Goal: Find specific page/section: Find specific page/section

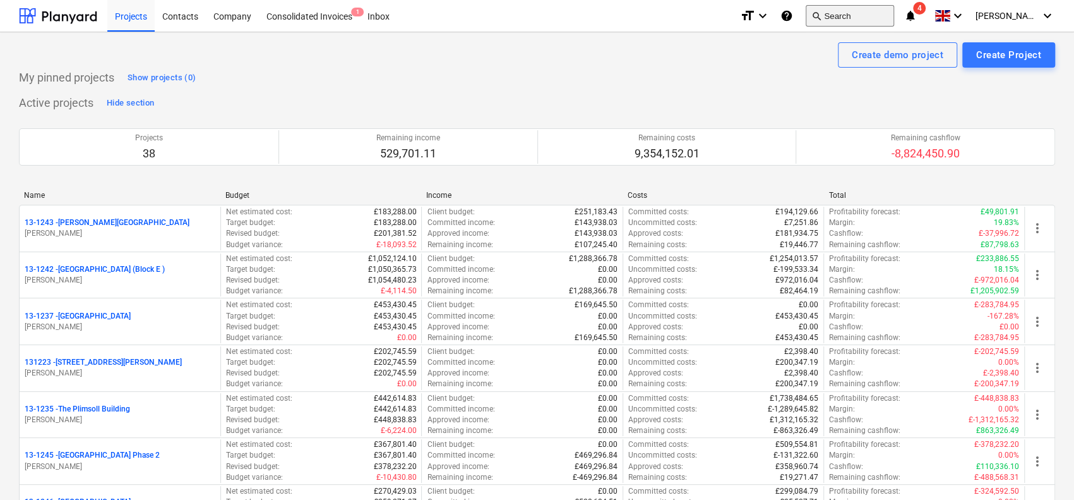
click at [887, 20] on button "search Search" at bounding box center [850, 15] width 88 height 21
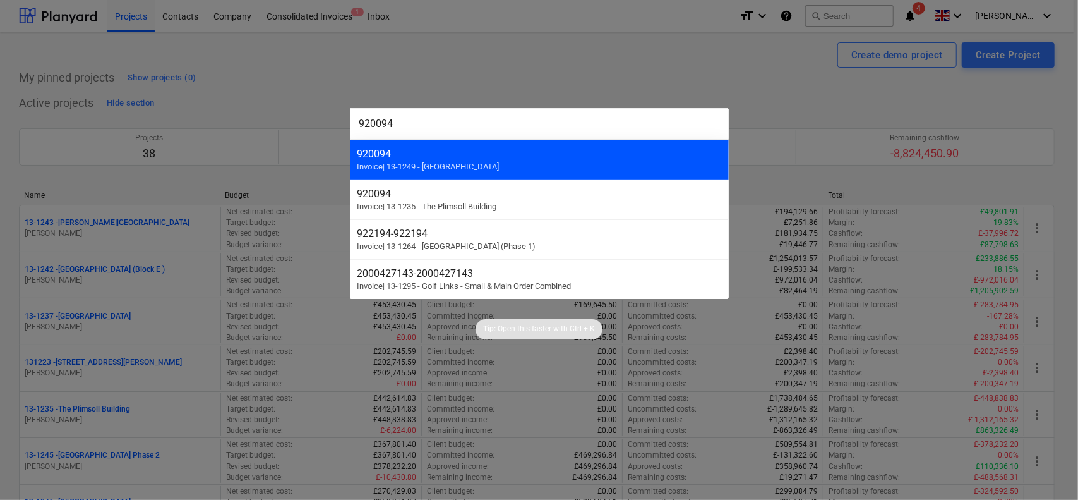
type input "920094"
click at [556, 165] on div "920094 Invoice | 13-1249 - [GEOGRAPHIC_DATA]" at bounding box center [539, 160] width 379 height 40
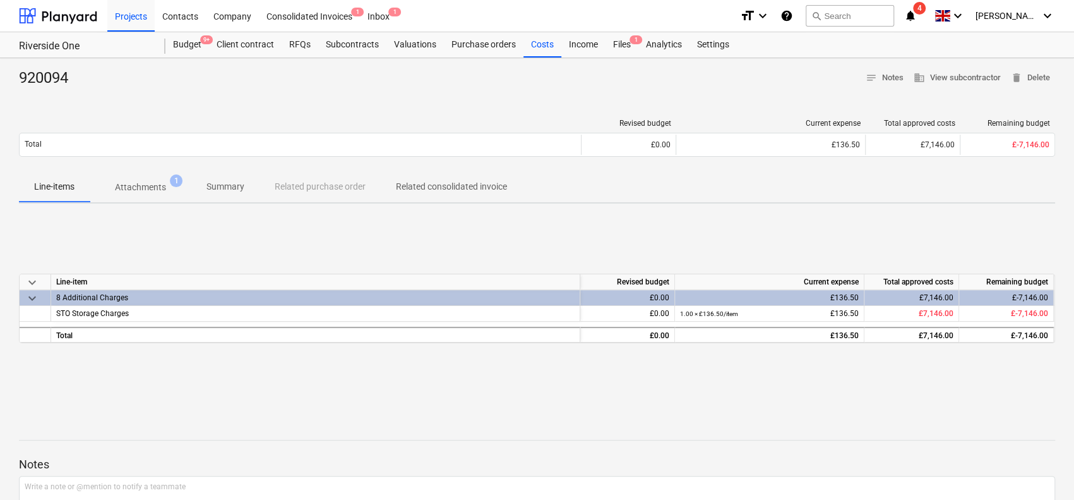
click at [346, 74] on div "920094 notes Notes business View subcontractor delete Delete" at bounding box center [537, 78] width 1037 height 20
click at [346, 75] on div "920094 notes Notes business View subcontractor delete Delete" at bounding box center [537, 78] width 1037 height 20
click at [335, 76] on div "920094 notes Notes business View subcontractor delete Delete" at bounding box center [537, 78] width 1037 height 20
click at [159, 172] on button "Attachments 1" at bounding box center [141, 187] width 102 height 30
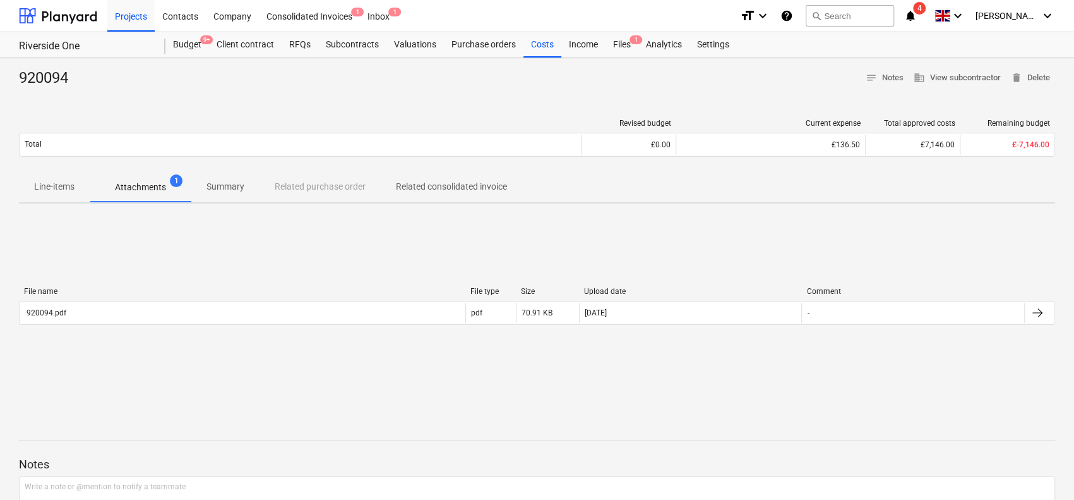
click at [236, 186] on p "Summary" at bounding box center [226, 186] width 38 height 13
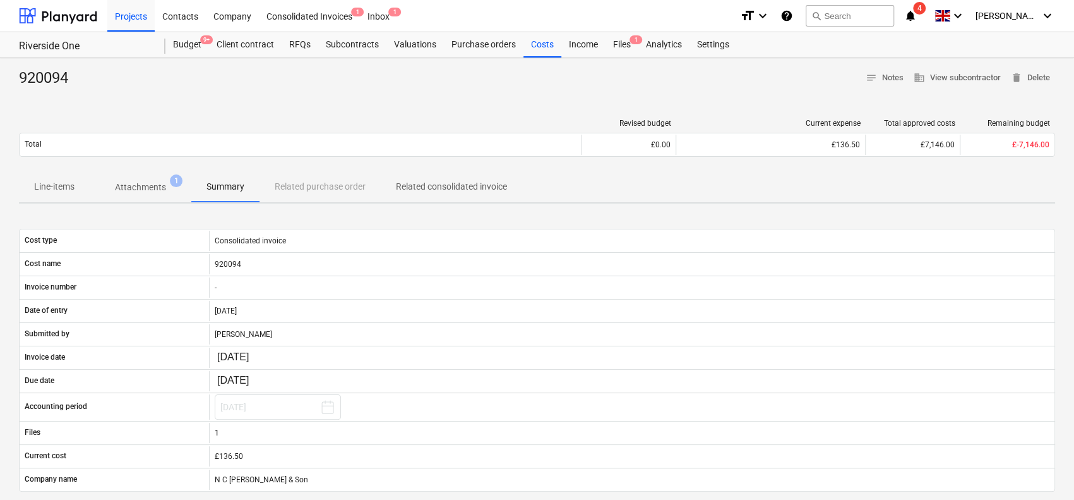
click at [494, 80] on div "920094 notes Notes business View subcontractor delete Delete" at bounding box center [537, 78] width 1037 height 20
click at [135, 83] on div "920094 notes Notes business View subcontractor delete Delete" at bounding box center [537, 78] width 1037 height 20
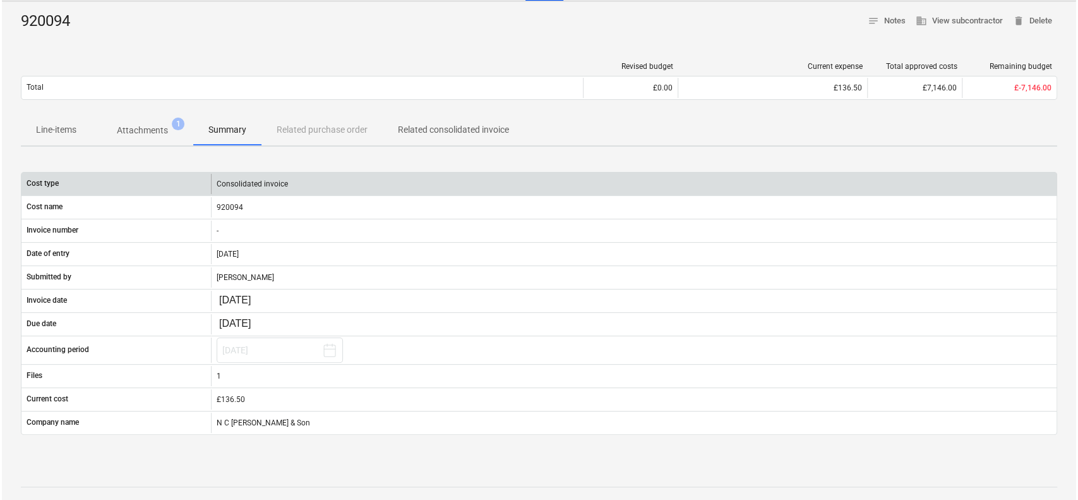
scroll to position [63, 0]
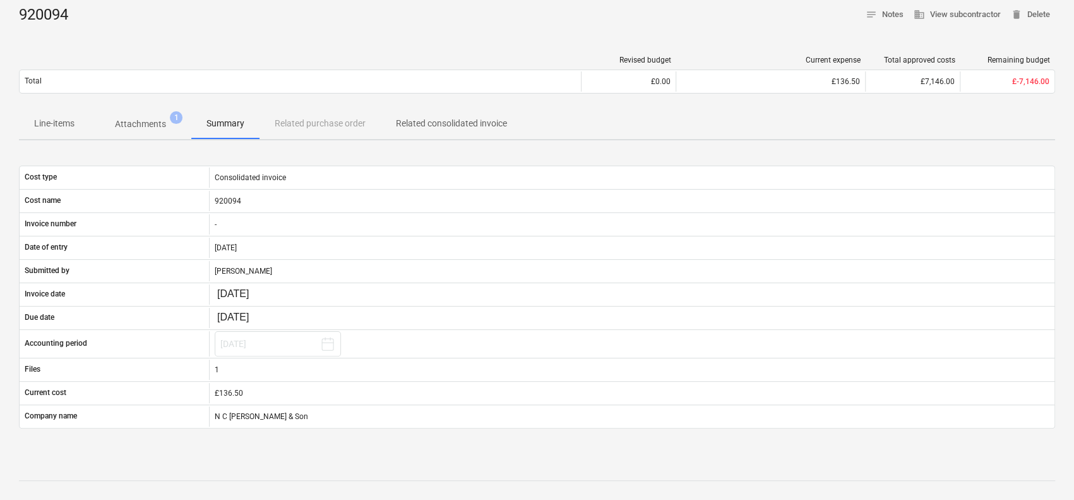
click at [231, 16] on div "920094 notes Notes business View subcontractor delete Delete" at bounding box center [537, 15] width 1037 height 20
click at [142, 116] on span "Attachments 1" at bounding box center [141, 123] width 102 height 23
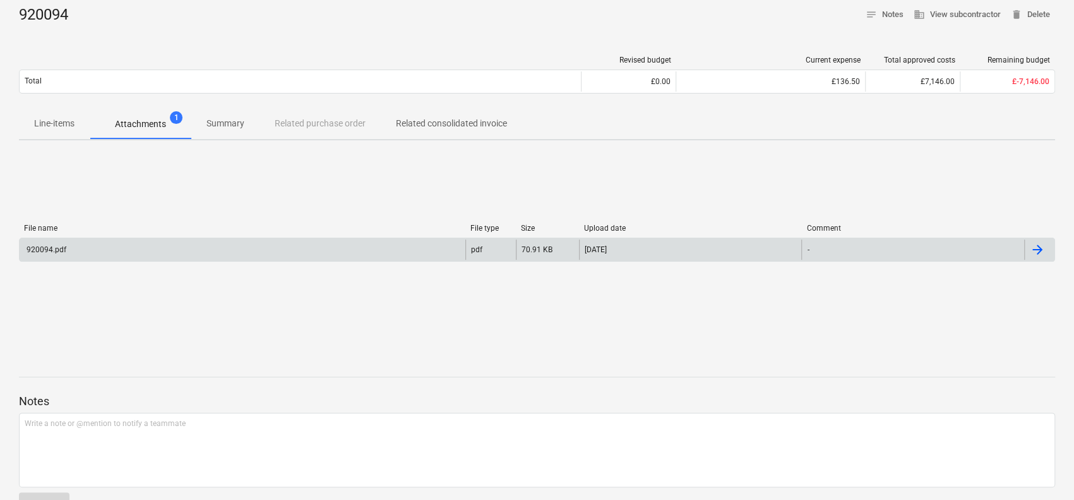
click at [209, 250] on div "920094.pdf" at bounding box center [243, 249] width 446 height 20
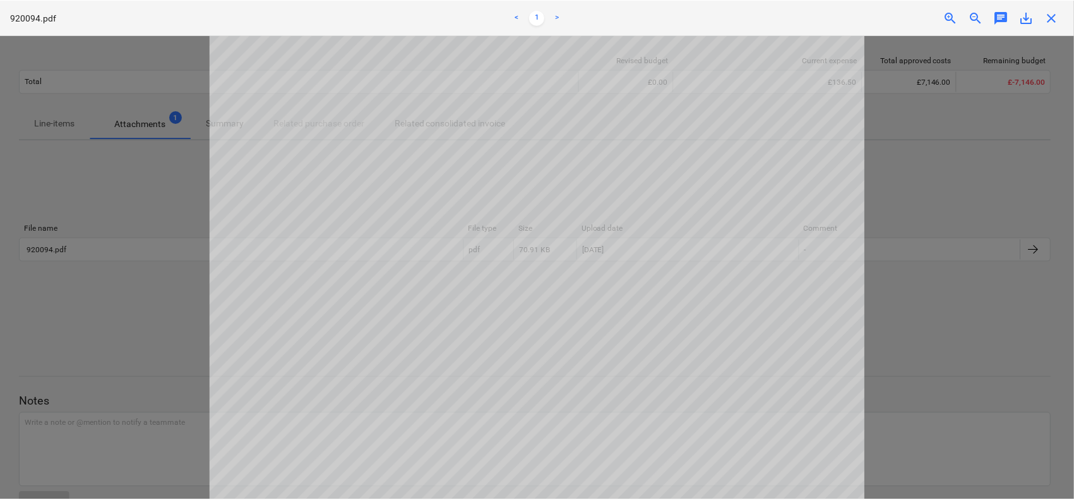
scroll to position [467, 0]
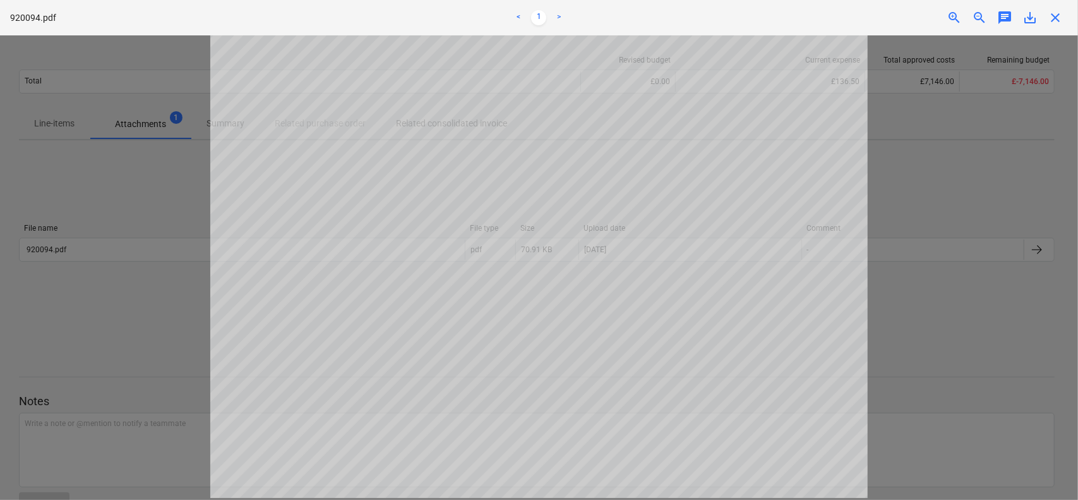
click at [1056, 6] on div "920094.pdf < 1 > zoom_in zoom_out chat 0 save_alt close" at bounding box center [539, 17] width 1078 height 35
click at [1054, 17] on span "close" at bounding box center [1055, 17] width 15 height 15
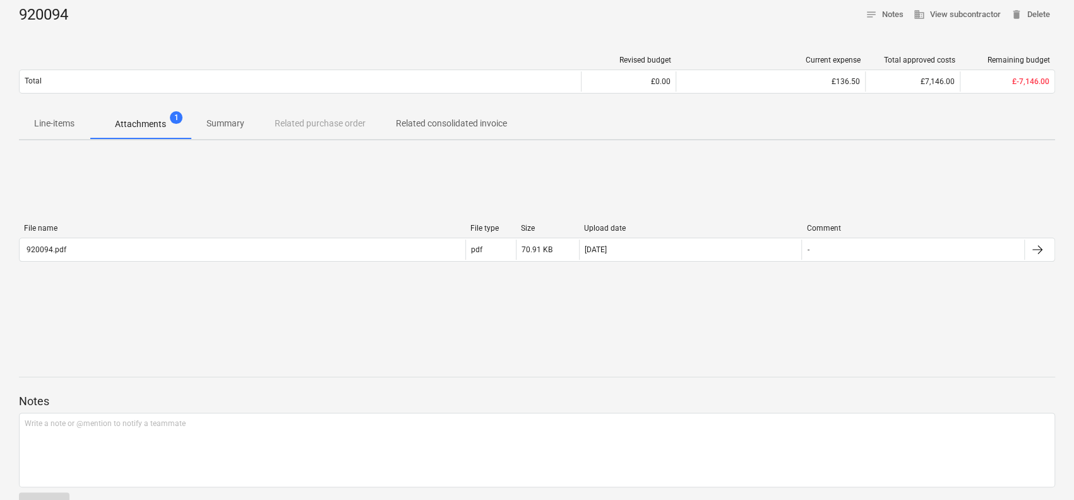
click at [472, 118] on p "Related consolidated invoice" at bounding box center [451, 123] width 111 height 13
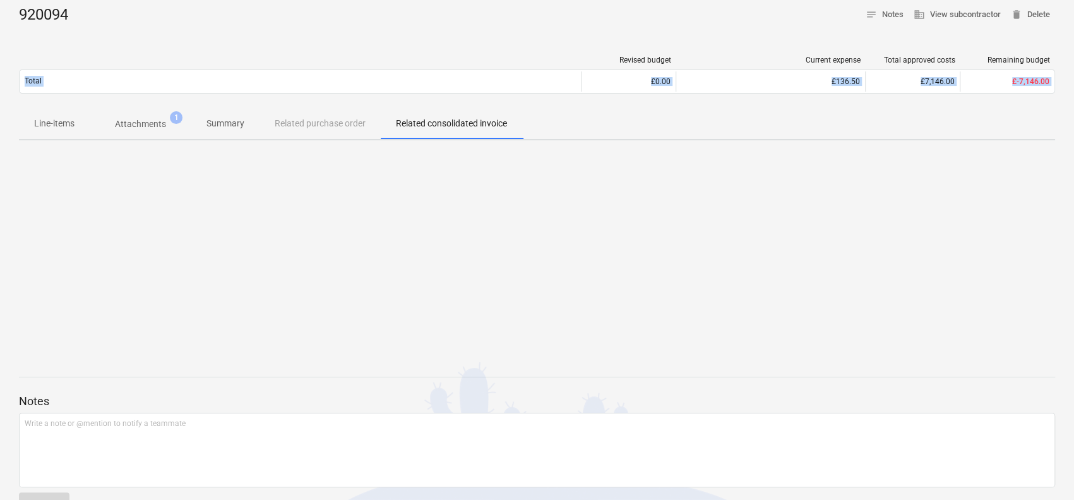
click at [423, 214] on div "920094 notes Notes business View subcontractor delete Delete Revised budget Cur…" at bounding box center [537, 266] width 1074 height 543
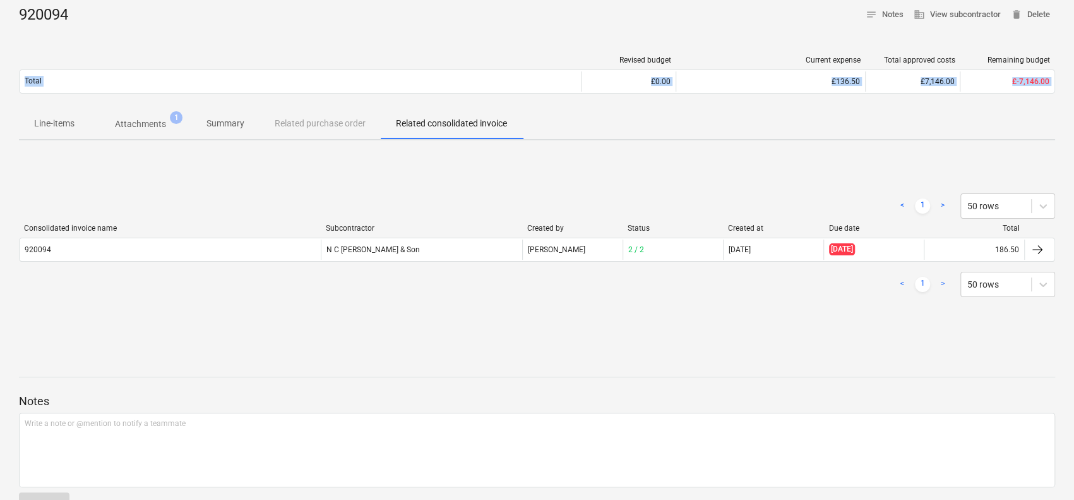
click at [423, 214] on div "< 1 > 50 rows" at bounding box center [537, 205] width 1037 height 25
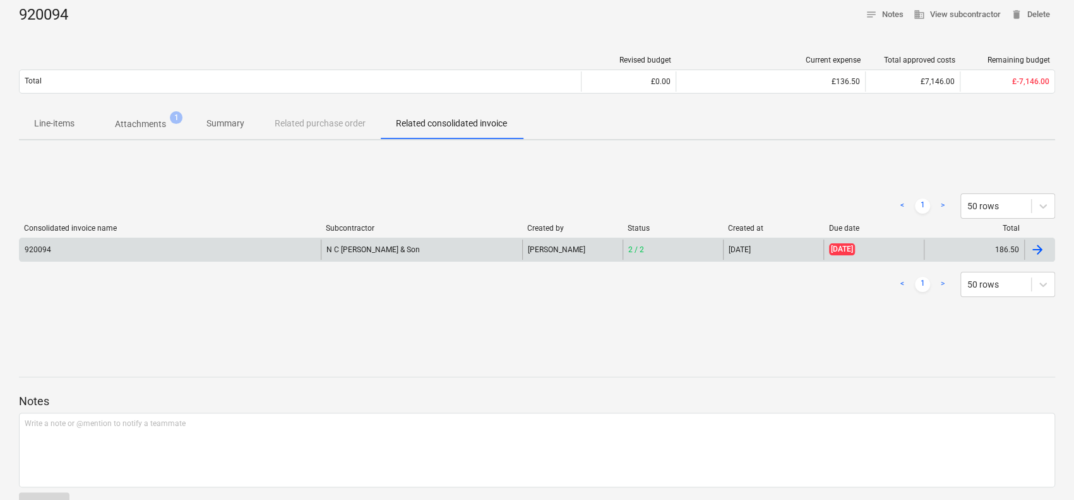
click at [328, 245] on div "N C [PERSON_NAME] & Son" at bounding box center [421, 249] width 201 height 20
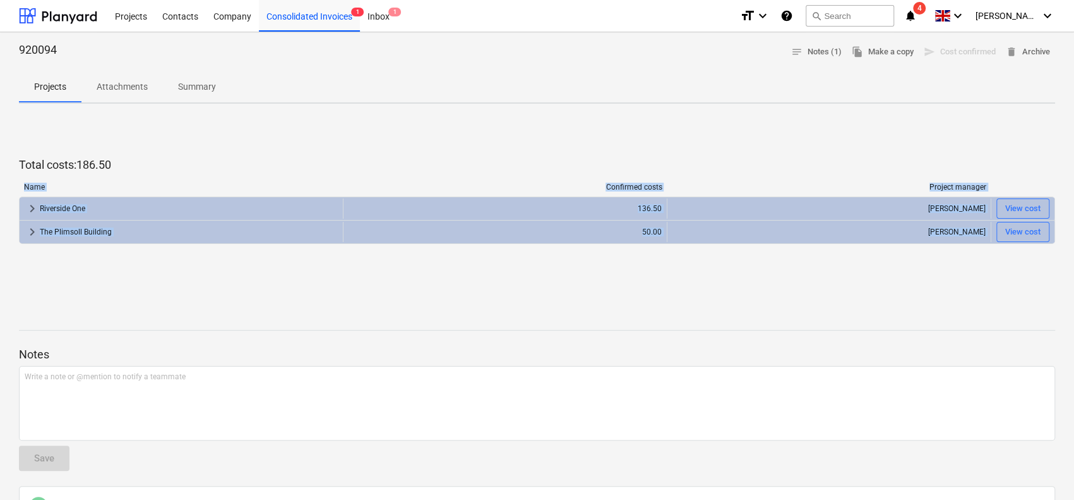
drag, startPoint x: 601, startPoint y: 146, endPoint x: 596, endPoint y: 308, distance: 161.8
click at [596, 308] on div "920094 notes Notes (1) file_copy Make a copy send Cost confirmed delete Archive…" at bounding box center [537, 331] width 1074 height 598
click at [560, 135] on div "Total costs : 186.50 Name Confirmed costs Project manager keyboard_arrow_right …" at bounding box center [537, 208] width 1037 height 189
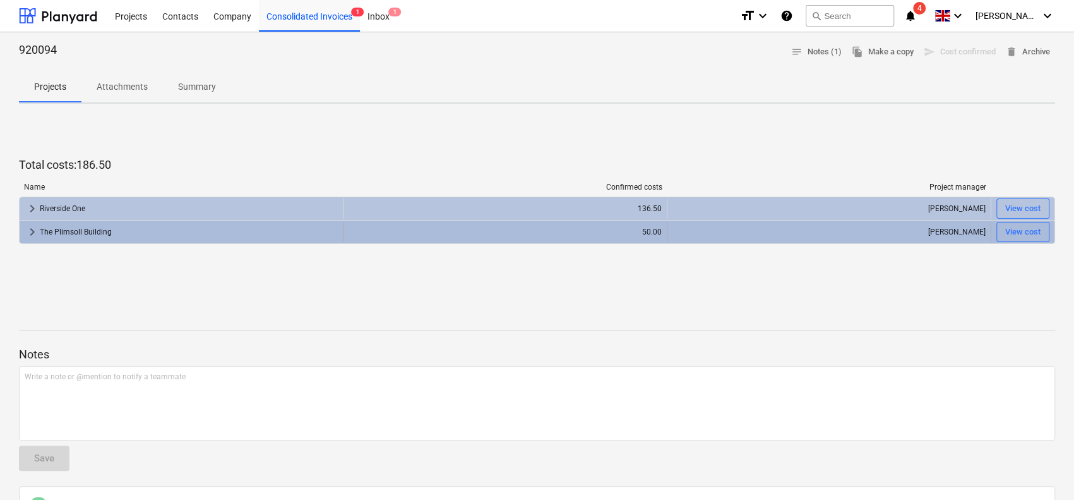
click at [95, 235] on div "The Plimsoll Building" at bounding box center [189, 232] width 298 height 20
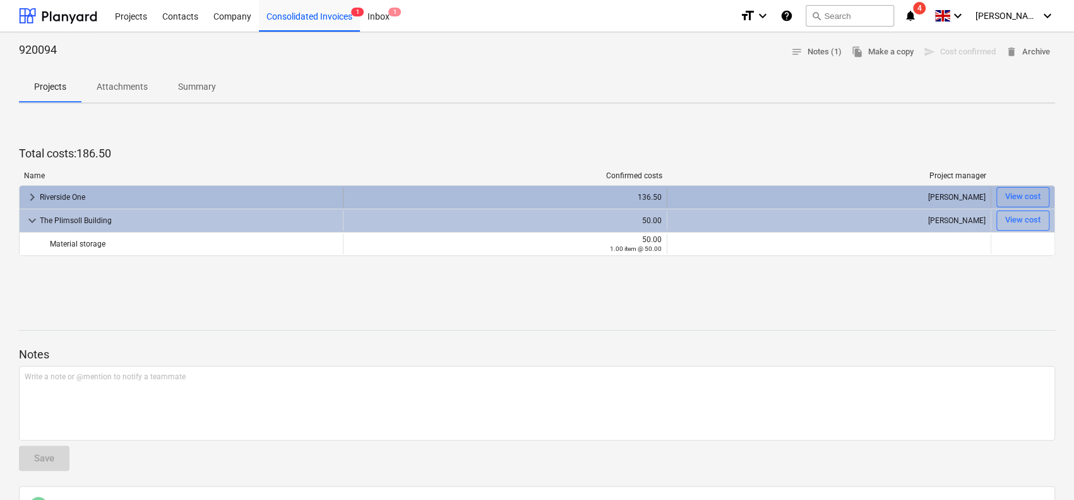
click at [102, 204] on div "Riverside One" at bounding box center [189, 197] width 298 height 20
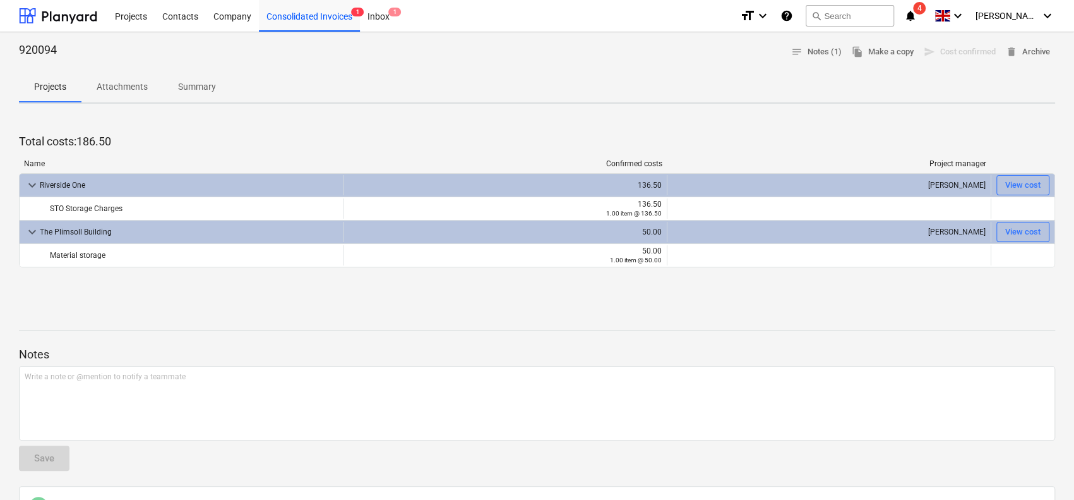
click at [242, 143] on p "Total costs : 186.50" at bounding box center [537, 141] width 1037 height 15
click at [363, 116] on div "Total costs : 186.50 Name Confirmed costs Project manager keyboard_arrow_down R…" at bounding box center [537, 208] width 1037 height 189
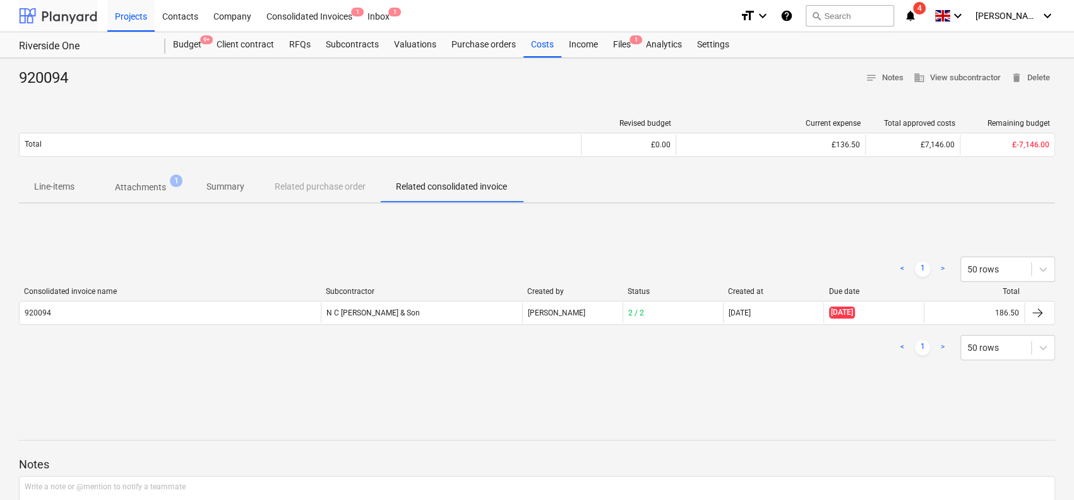
click at [76, 13] on div at bounding box center [58, 16] width 78 height 32
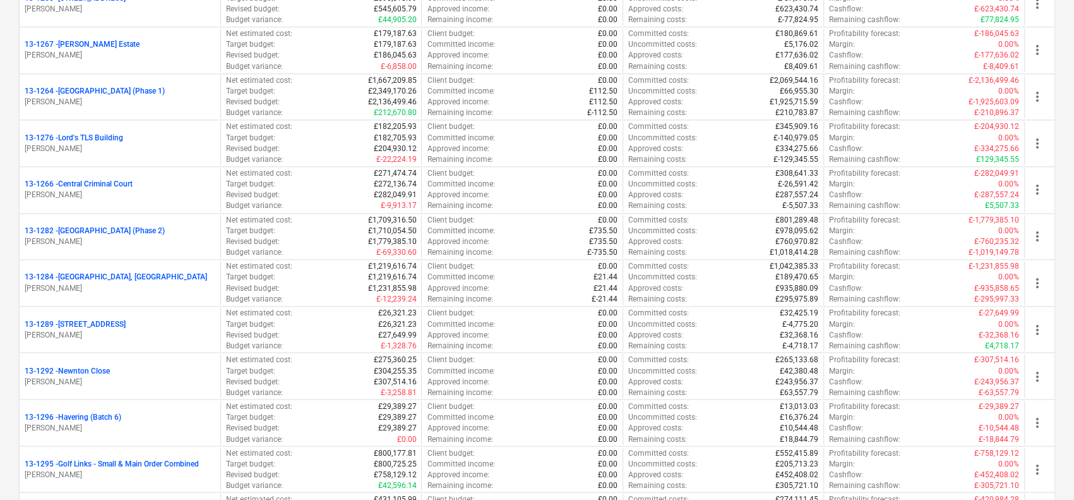
scroll to position [1326, 0]
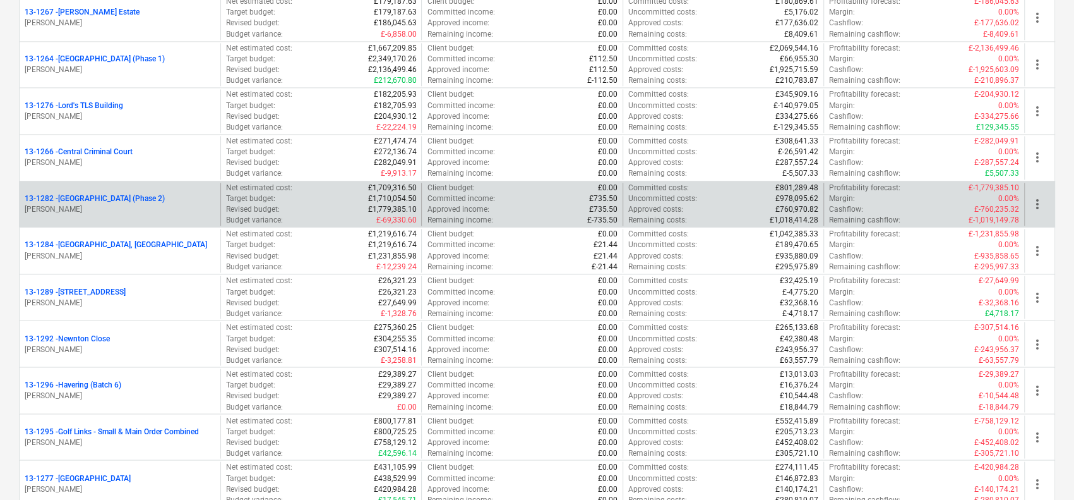
click at [197, 204] on p "[PERSON_NAME]" at bounding box center [120, 209] width 191 height 11
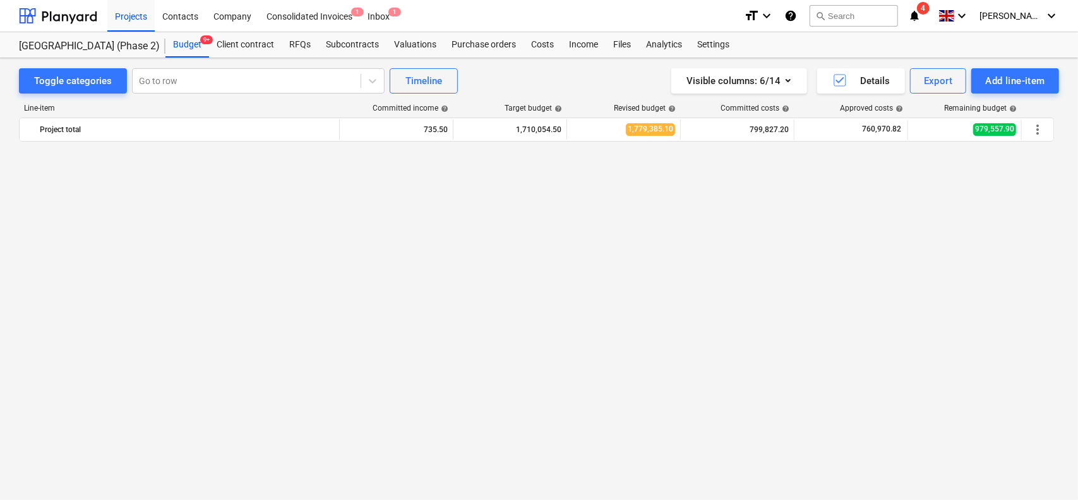
scroll to position [1054, 0]
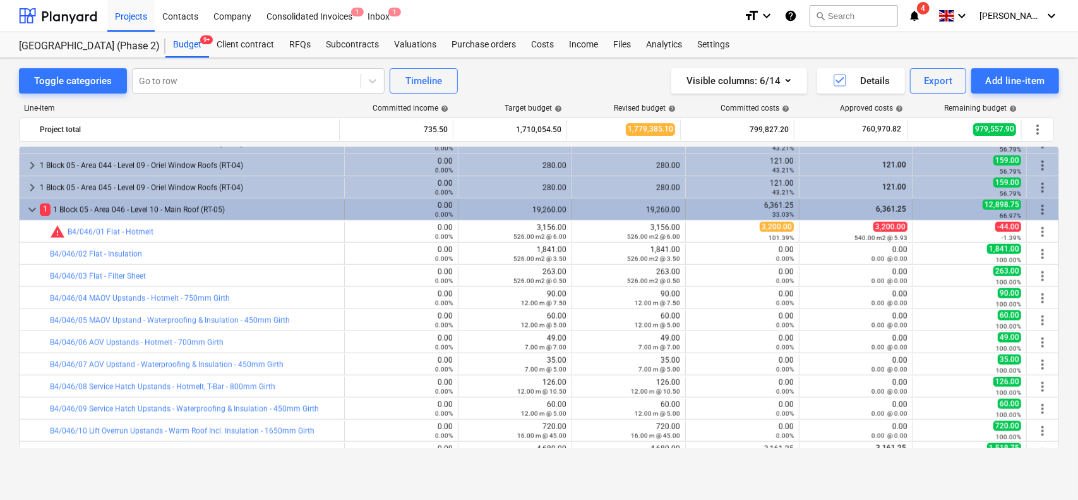
click at [109, 202] on div "1 1 Block 05 - Area 046 - Level 10 - Main Roof (RT-05)" at bounding box center [189, 210] width 299 height 20
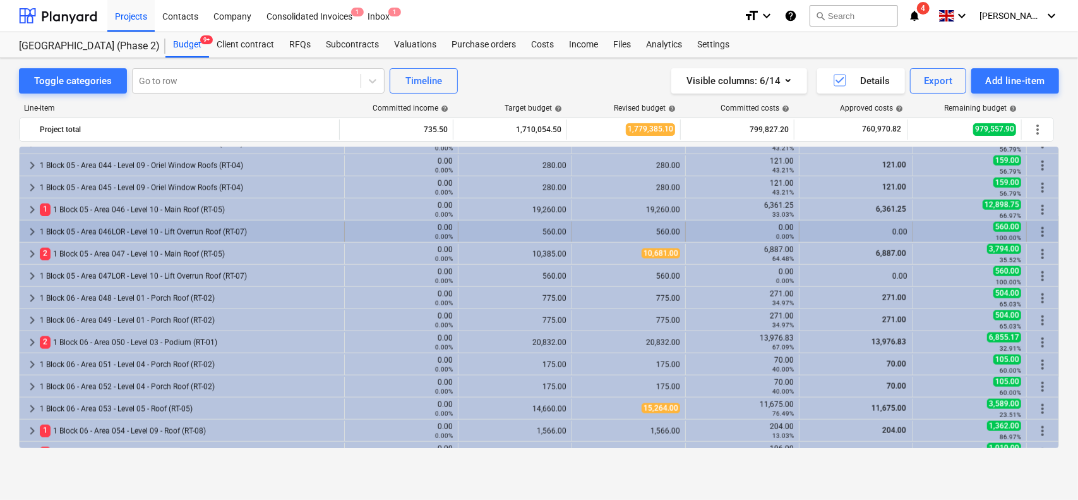
click at [107, 223] on div "1 Block 05 - Area 046LOR - Level 10 - Lift Overrun Roof (RT-07)" at bounding box center [189, 232] width 299 height 20
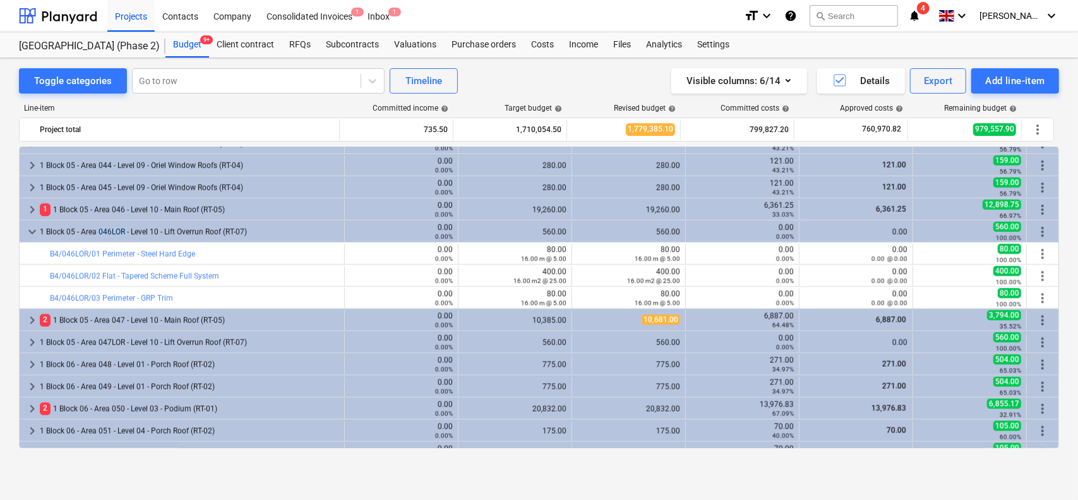
click at [107, 223] on div "1 Block 05 - Area 046LOR - Level 10 - Lift Overrun Roof (RT-07)" at bounding box center [189, 232] width 299 height 20
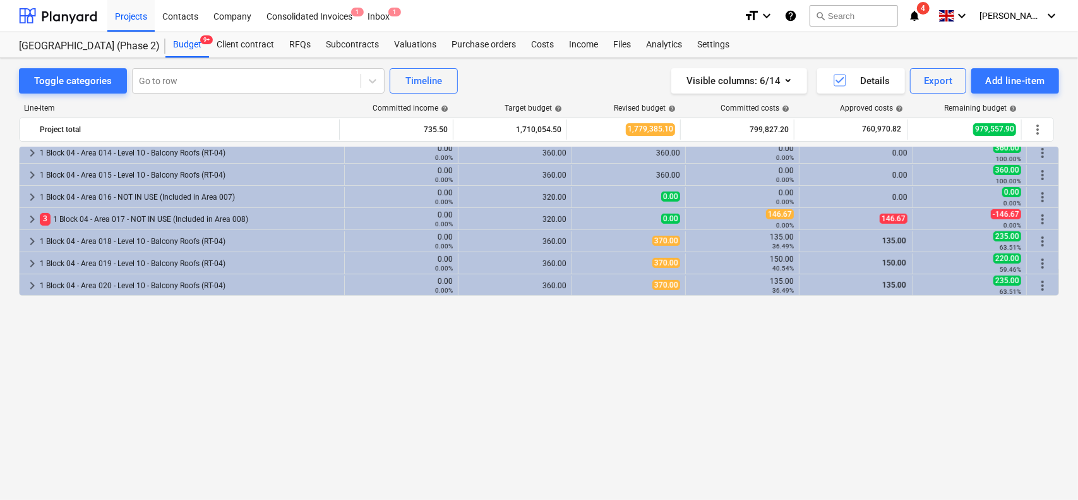
scroll to position [170, 0]
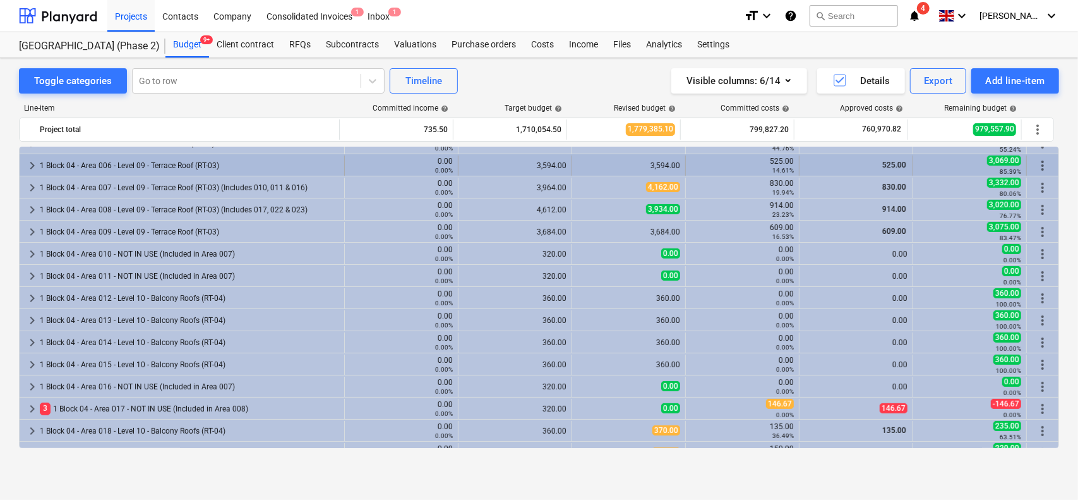
click at [174, 169] on div "1 Block 04 - Area 006 - Level 09 - Terrace Roof (RT-03)" at bounding box center [189, 165] width 299 height 20
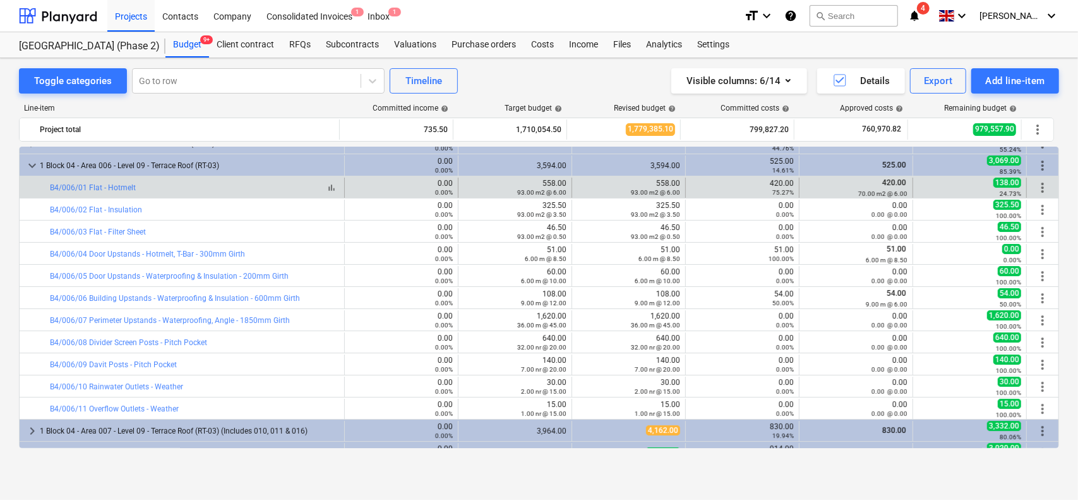
click at [181, 188] on div "bar_chart B4/006/01 Flat - Hotmelt" at bounding box center [194, 187] width 289 height 9
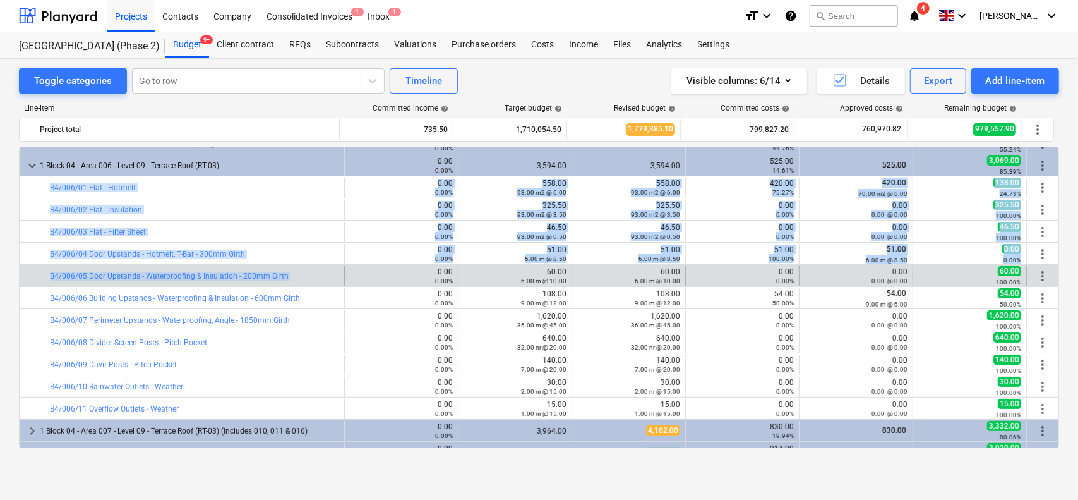
drag, startPoint x: 181, startPoint y: 188, endPoint x: 291, endPoint y: 282, distance: 145.1
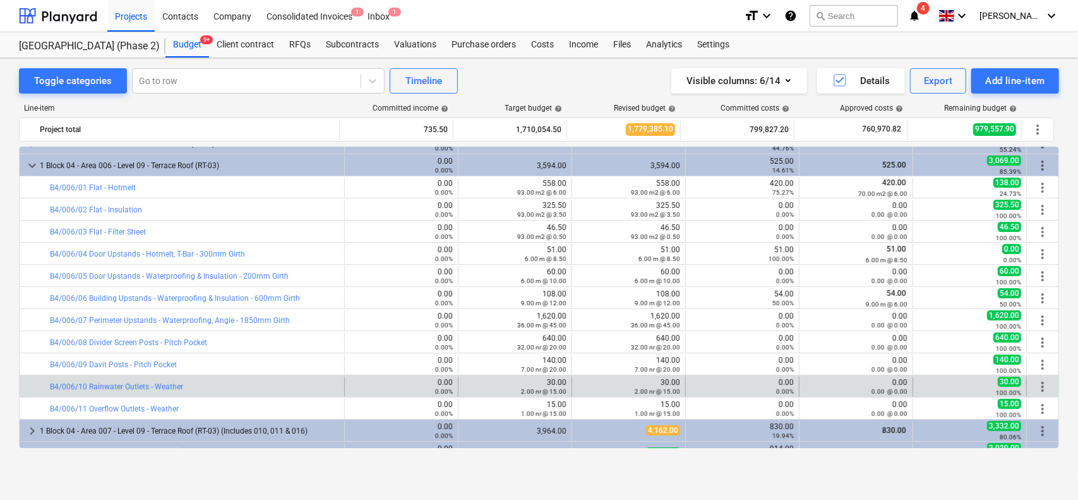
click at [376, 375] on div "bar_chart B4/006/10 Rainwater Outlets - Weather 0.00 0.00% edit 30.00 2.00 nr @…" at bounding box center [539, 385] width 1039 height 21
drag, startPoint x: 376, startPoint y: 375, endPoint x: 808, endPoint y: 388, distance: 432.3
click at [808, 388] on div "bar_chart B4/006/10 Rainwater Outlets - Weather 0.00 0.00% edit 30.00 2.00 nr @…" at bounding box center [539, 385] width 1039 height 21
click at [846, 380] on div "0.00 0.00 @ 0.00" at bounding box center [856, 387] width 103 height 18
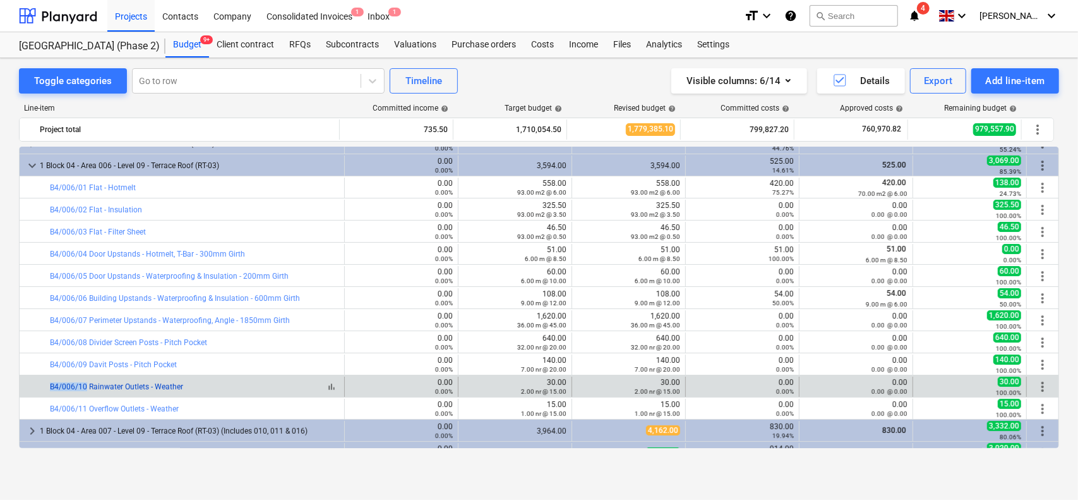
drag, startPoint x: 27, startPoint y: 383, endPoint x: 85, endPoint y: 386, distance: 58.2
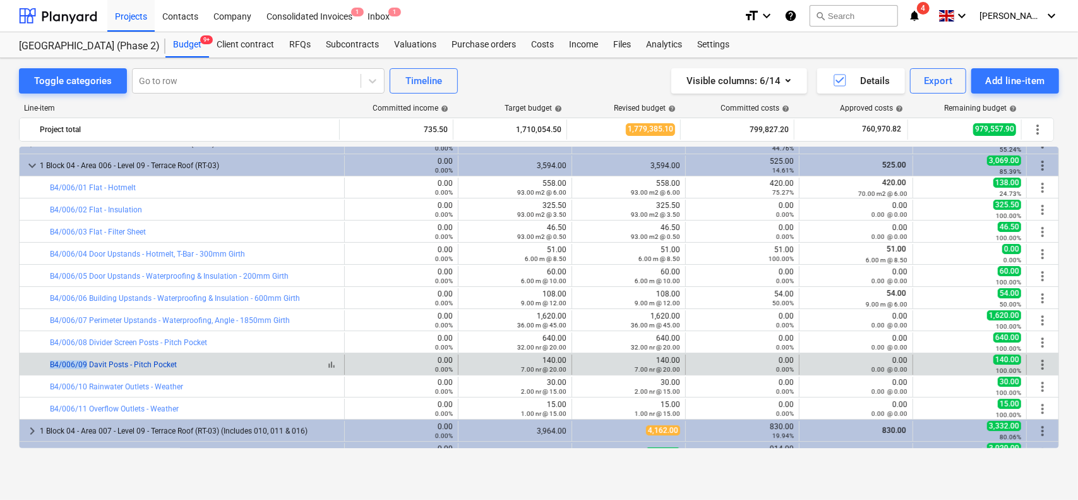
drag, startPoint x: 32, startPoint y: 354, endPoint x: 85, endPoint y: 363, distance: 53.8
click at [85, 363] on div "bar_chart B4/006/09 Davit Posts - Pitch Pocket" at bounding box center [182, 364] width 325 height 20
copy div "bar_chart B4/006/09"
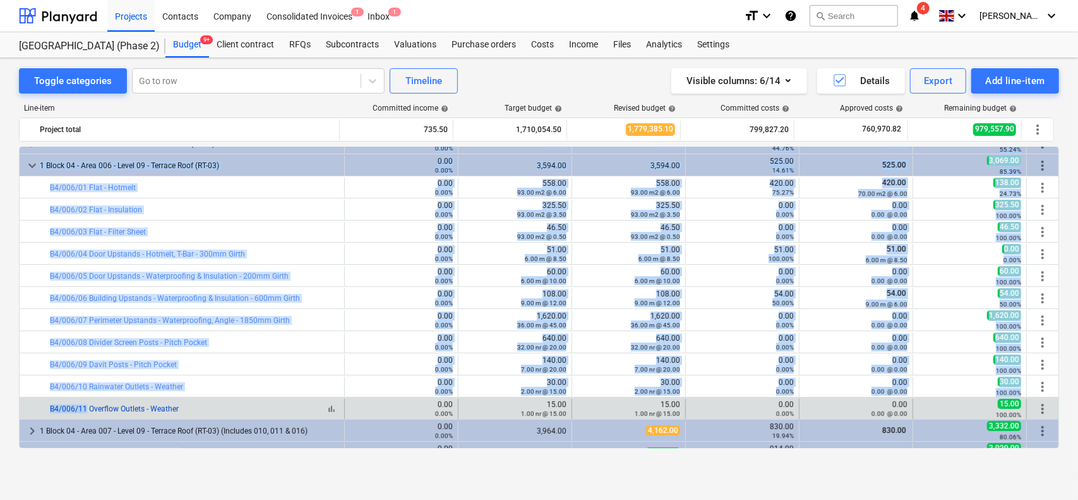
drag, startPoint x: 32, startPoint y: 405, endPoint x: 86, endPoint y: 409, distance: 53.8
click at [42, 407] on div at bounding box center [42, 409] width 15 height 20
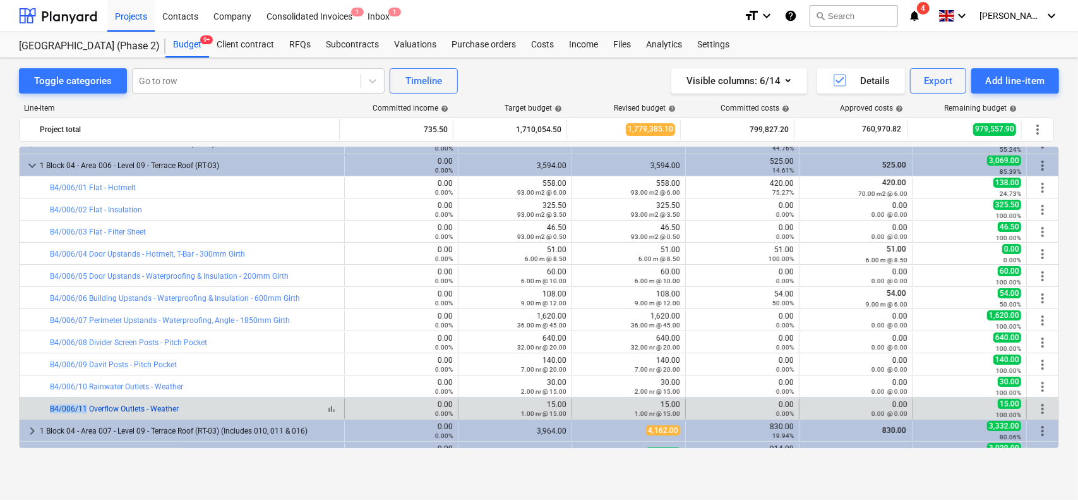
click at [80, 410] on div "bar_chart B4/006/11 Overflow Outlets - Weather" at bounding box center [182, 409] width 325 height 20
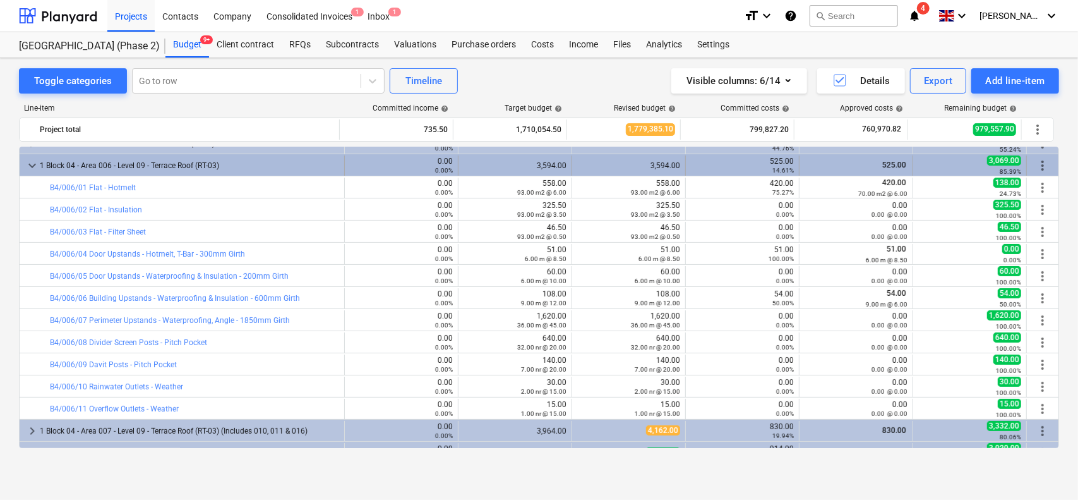
click at [33, 164] on span "keyboard_arrow_down" at bounding box center [32, 165] width 15 height 15
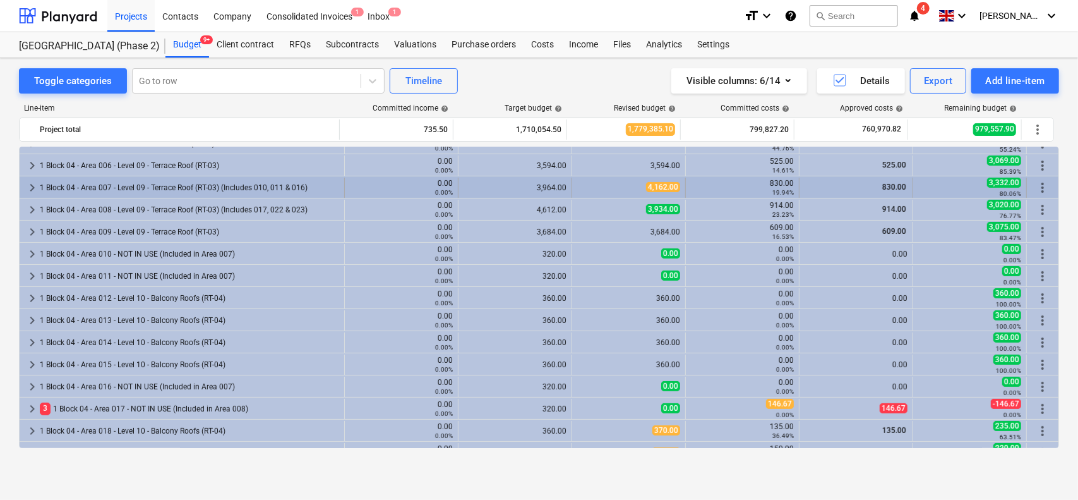
click at [33, 181] on span "keyboard_arrow_right" at bounding box center [32, 187] width 15 height 15
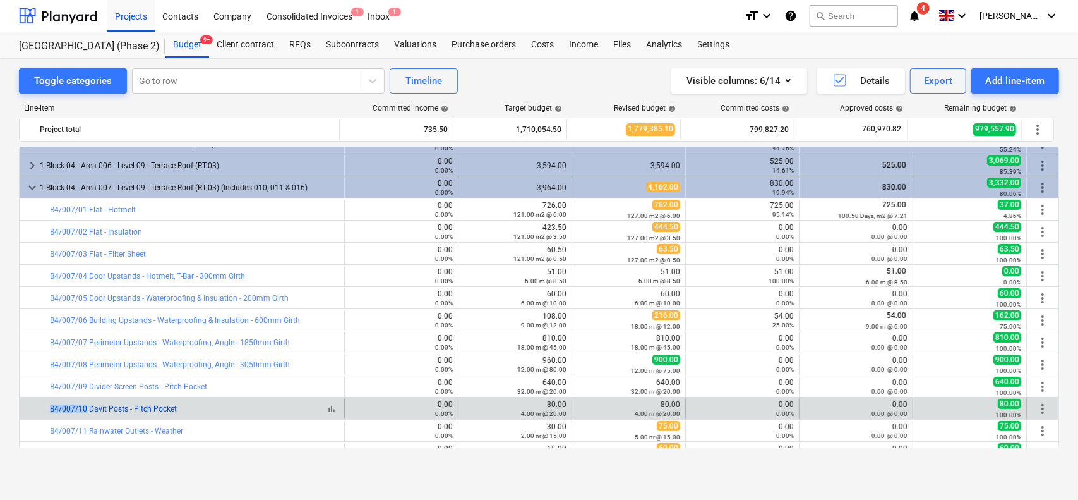
drag, startPoint x: 27, startPoint y: 407, endPoint x: 86, endPoint y: 409, distance: 59.4
click at [86, 409] on div "bar_chart B4/007/10 Davit Posts - Pitch Pocket" at bounding box center [182, 409] width 325 height 20
copy div "bar_chart B4/007/10"
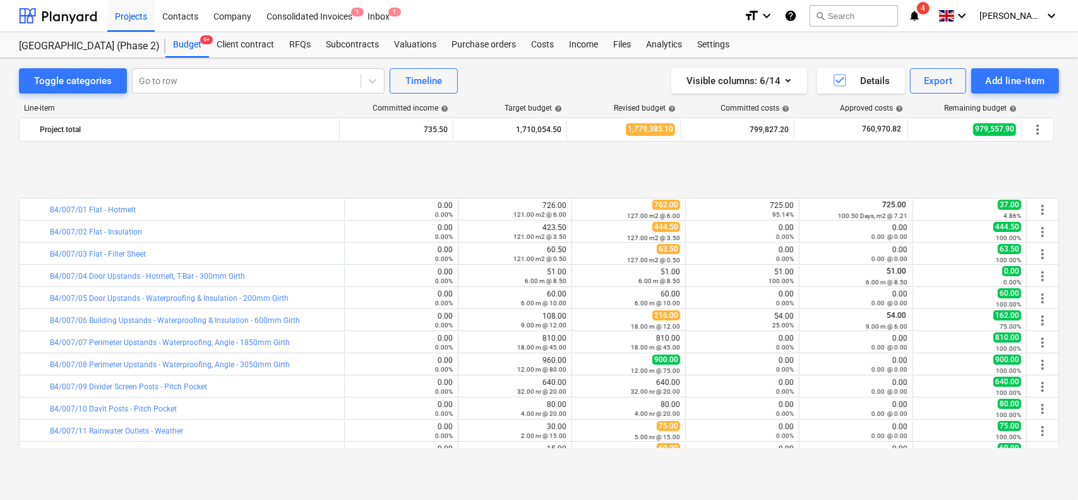
scroll to position [296, 0]
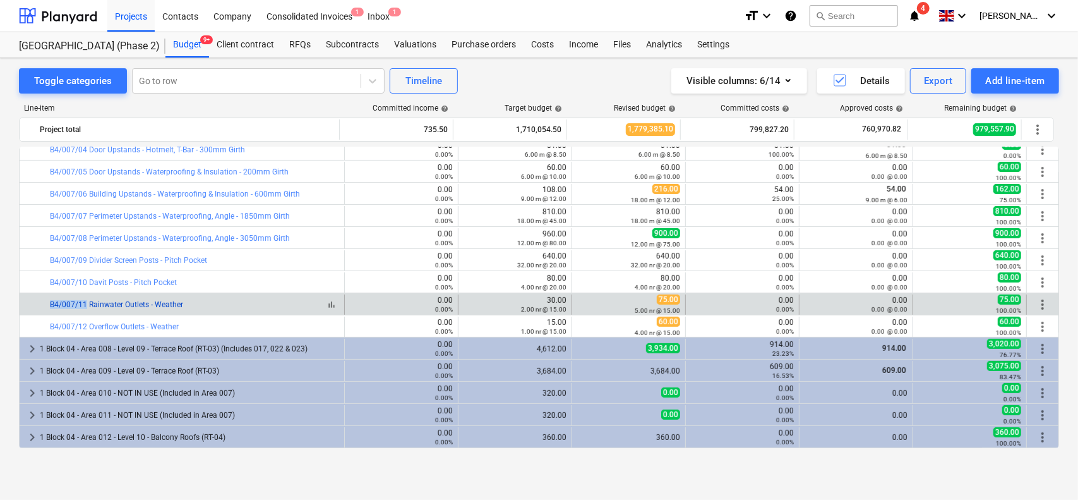
drag, startPoint x: 39, startPoint y: 303, endPoint x: 86, endPoint y: 303, distance: 46.7
click at [86, 303] on div "bar_chart B4/007/11 Rainwater Outlets - Weather" at bounding box center [182, 304] width 325 height 20
copy div "bar_chart B4/007/11"
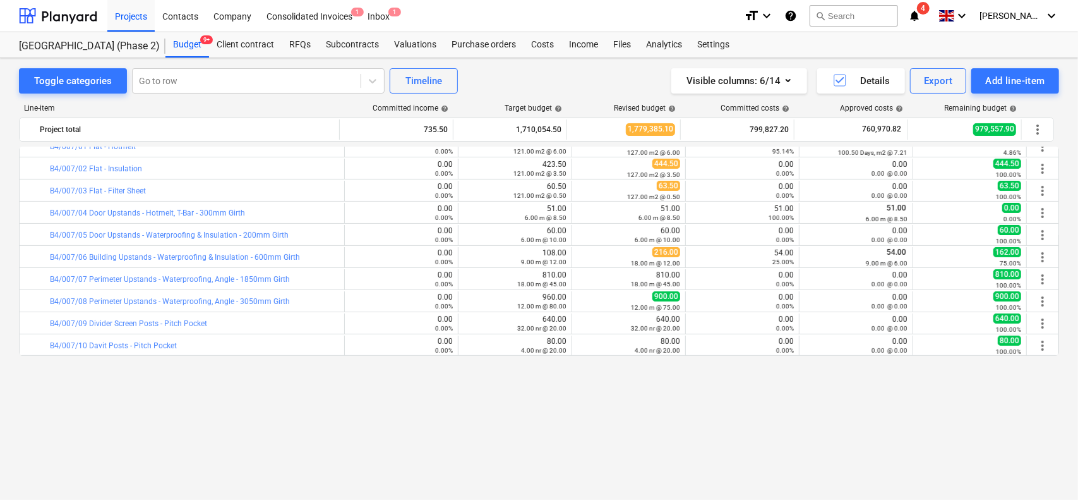
scroll to position [107, 0]
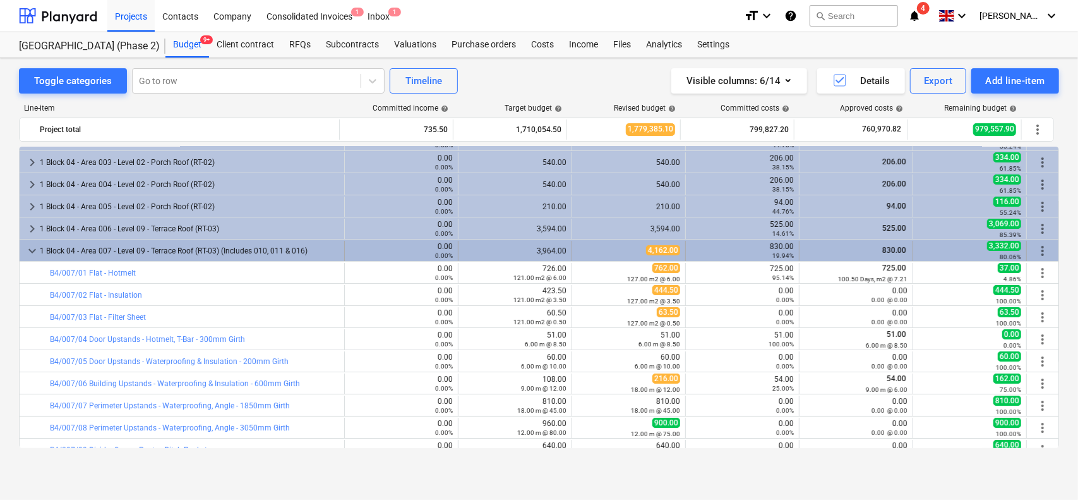
click at [111, 249] on div "1 Block 04 - Area 007 - Level 09 - Terrace Roof (RT-03) (Includes 010, 011 & 01…" at bounding box center [189, 251] width 299 height 20
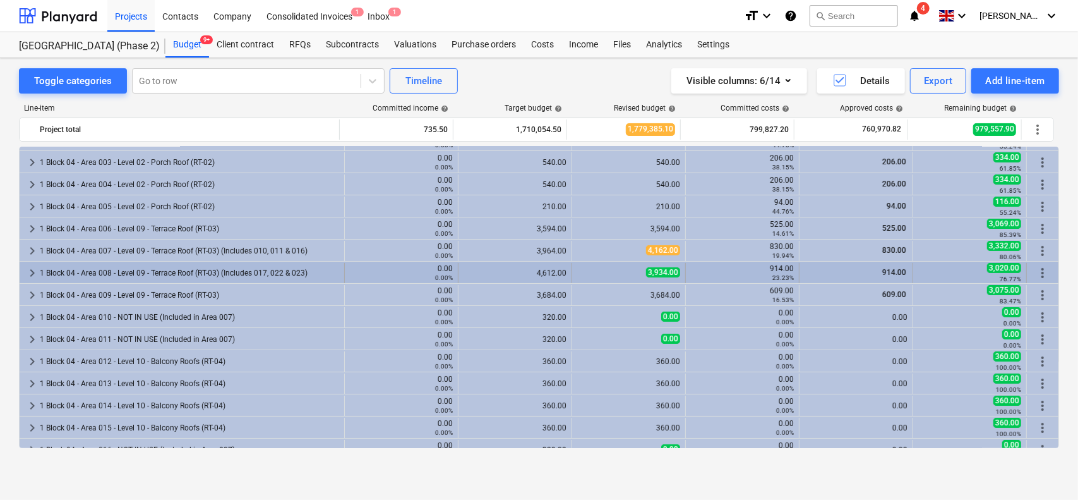
click at [111, 267] on div "1 Block 04 - Area 008 - Level 09 - Terrace Roof (RT-03) (Includes 017, 022 & 02…" at bounding box center [189, 273] width 299 height 20
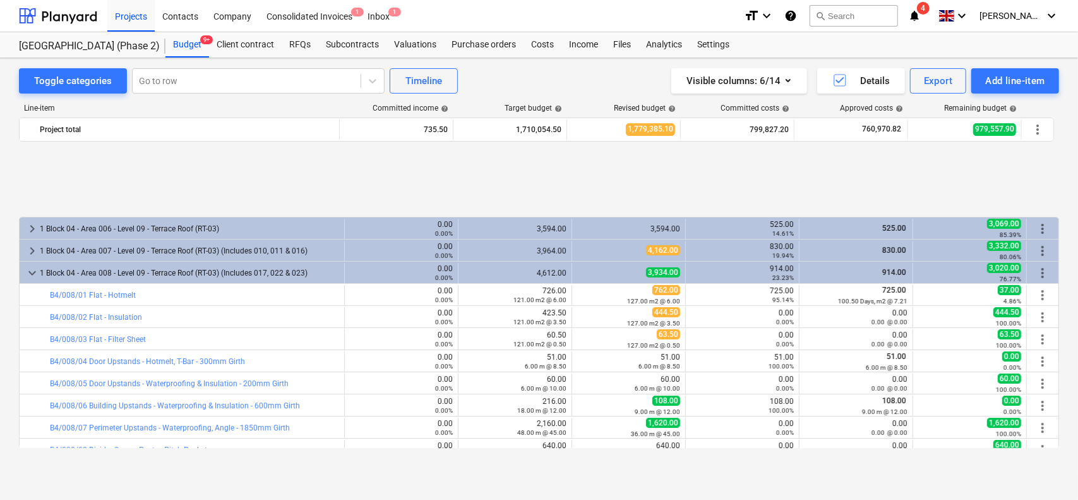
scroll to position [233, 0]
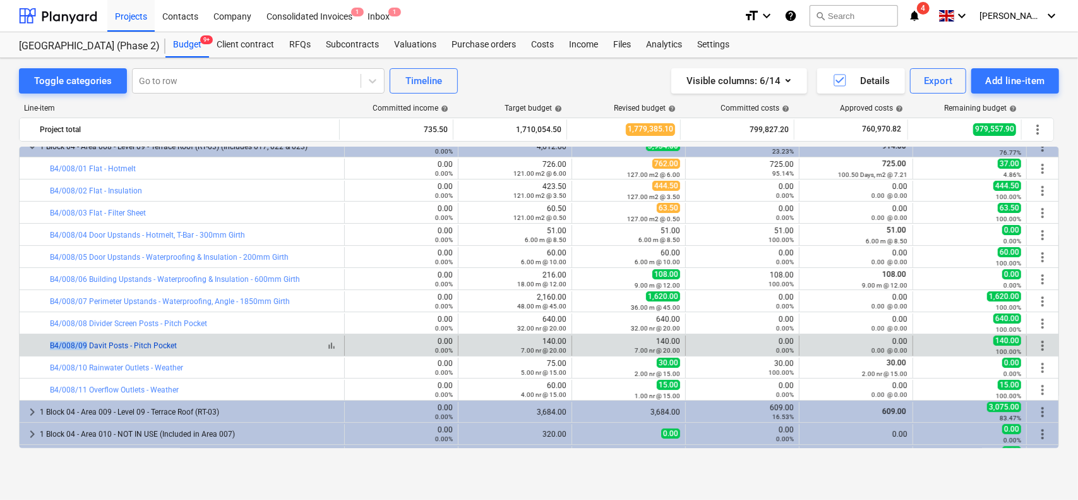
drag, startPoint x: 30, startPoint y: 343, endPoint x: 85, endPoint y: 343, distance: 54.3
click at [85, 343] on div "bar_chart B4/008/09 Davit Posts - Pitch Pocket" at bounding box center [182, 345] width 325 height 20
copy div "bar_chart B4/008/09"
click at [31, 342] on div at bounding box center [30, 345] width 10 height 20
drag, startPoint x: 31, startPoint y: 342, endPoint x: 80, endPoint y: 343, distance: 48.6
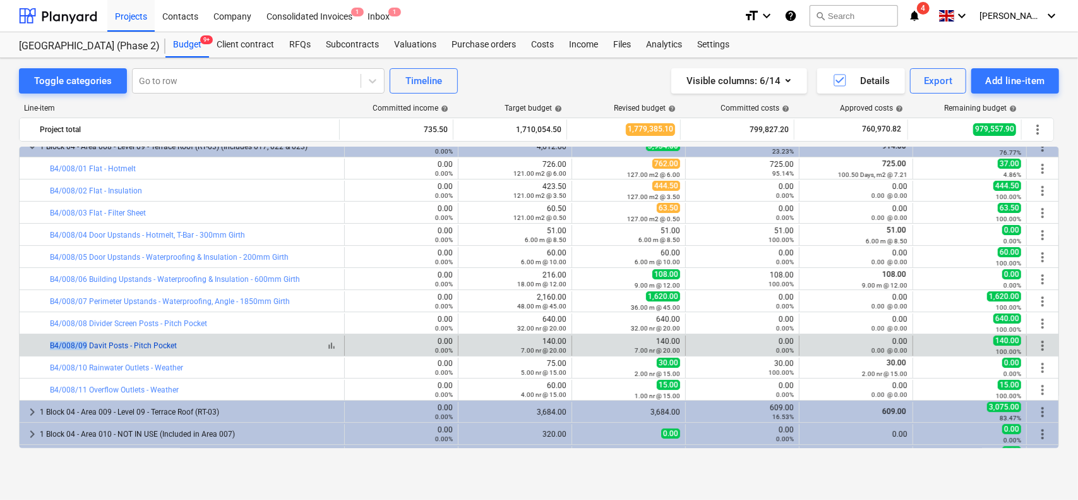
click at [80, 343] on div "bar_chart B4/008/09 Davit Posts - Pitch Pocket" at bounding box center [182, 345] width 325 height 20
copy div "bar_chart B4/008/09"
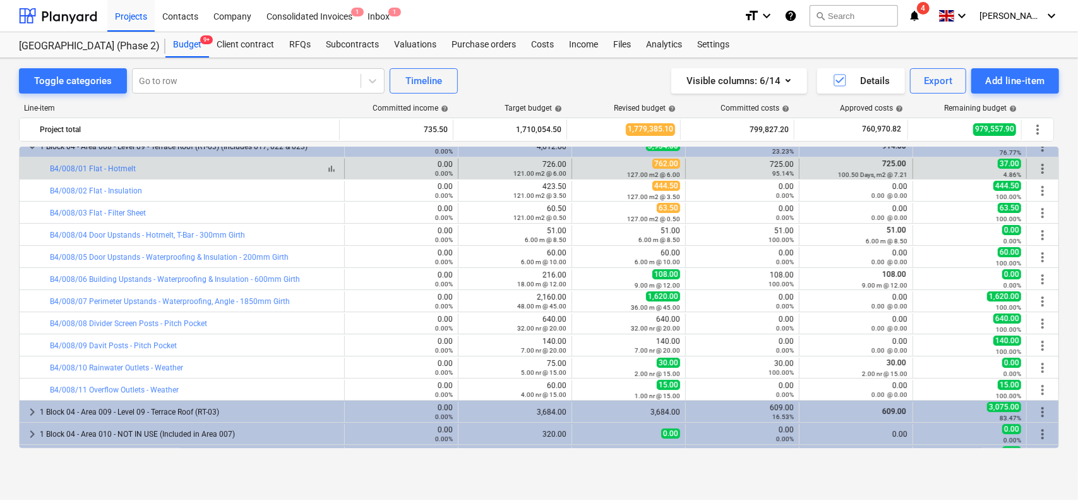
click at [287, 170] on div "bar_chart B4/008/01 Flat - Hotmelt" at bounding box center [194, 168] width 289 height 9
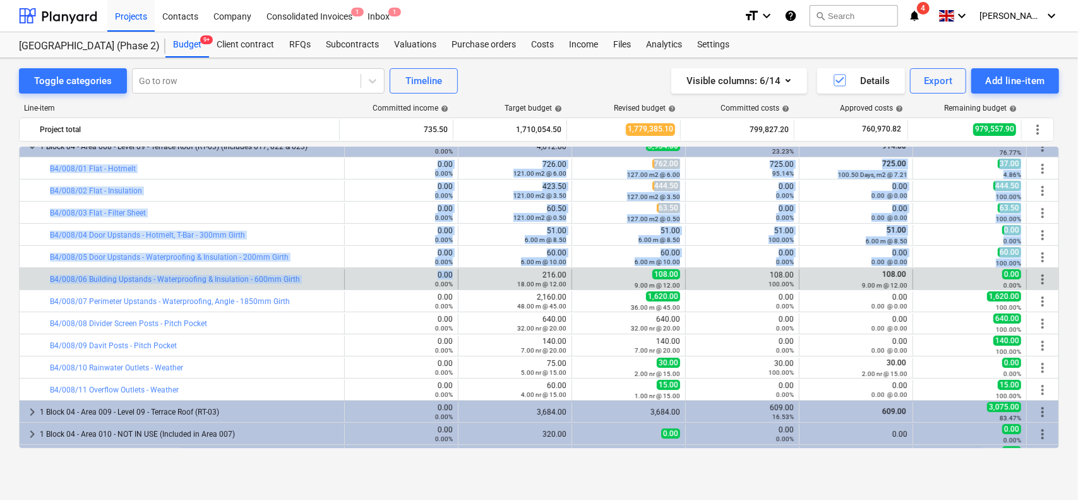
drag, startPoint x: 286, startPoint y: 170, endPoint x: 380, endPoint y: 273, distance: 139.5
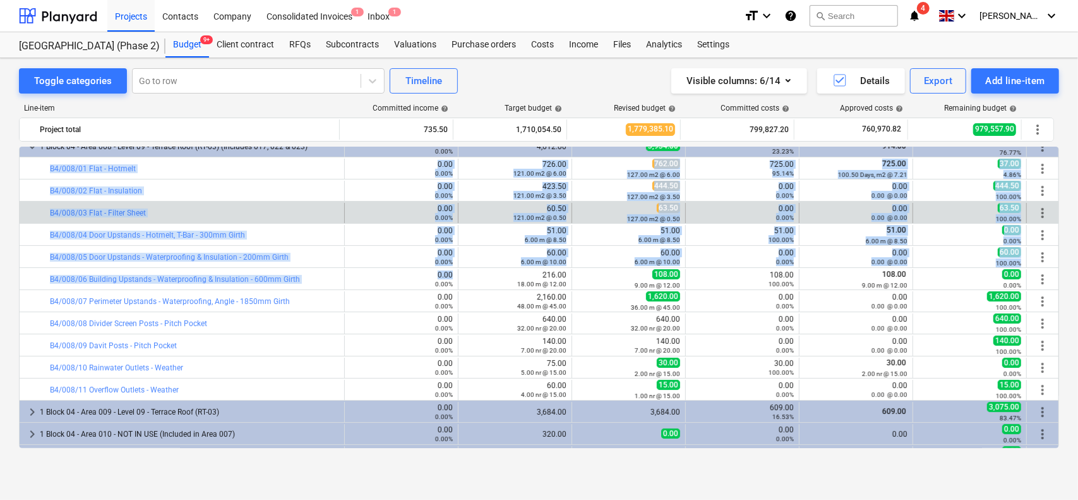
click at [391, 218] on div "0.00%" at bounding box center [401, 217] width 103 height 9
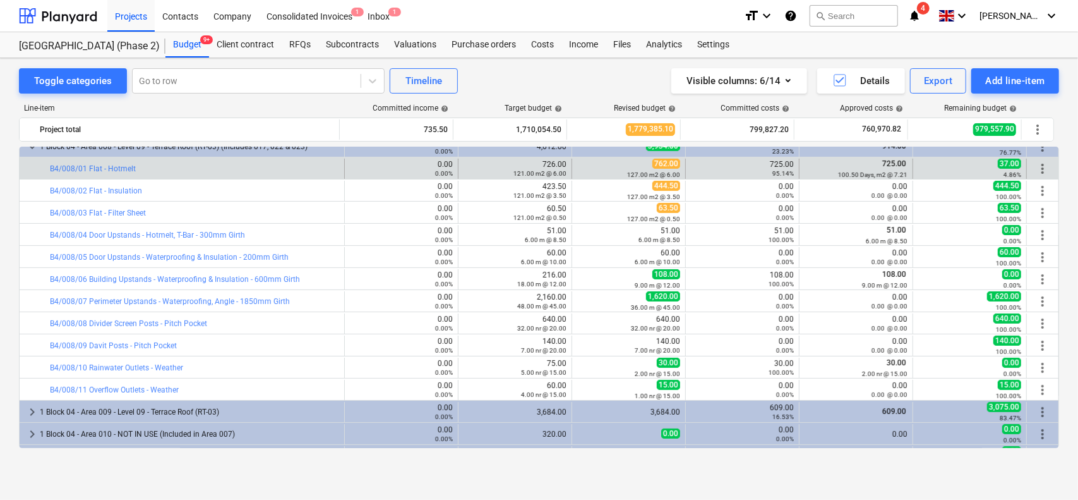
click at [30, 170] on div at bounding box center [30, 169] width 10 height 20
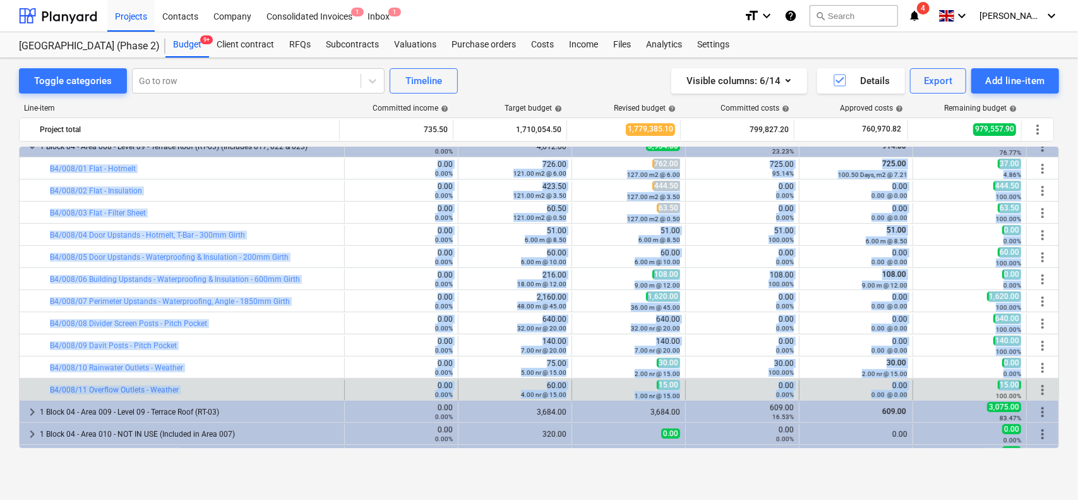
drag, startPoint x: 30, startPoint y: 170, endPoint x: 994, endPoint y: 388, distance: 987.8
click at [998, 388] on span "15.00" at bounding box center [1009, 385] width 23 height 10
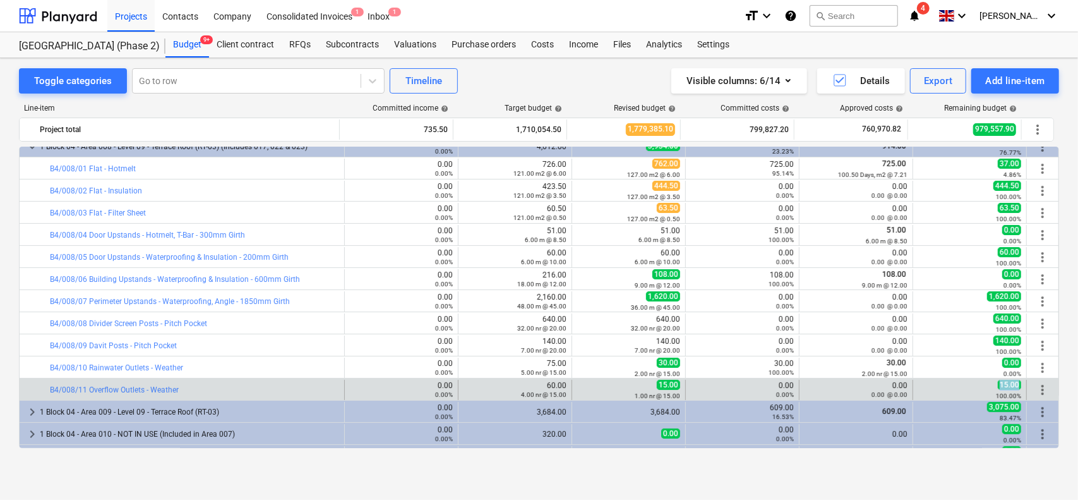
click at [998, 388] on span "15.00" at bounding box center [1009, 385] width 23 height 10
click at [996, 390] on div "15.00 100.00%" at bounding box center [969, 390] width 103 height 20
click at [996, 391] on div "100.00%" at bounding box center [969, 395] width 103 height 9
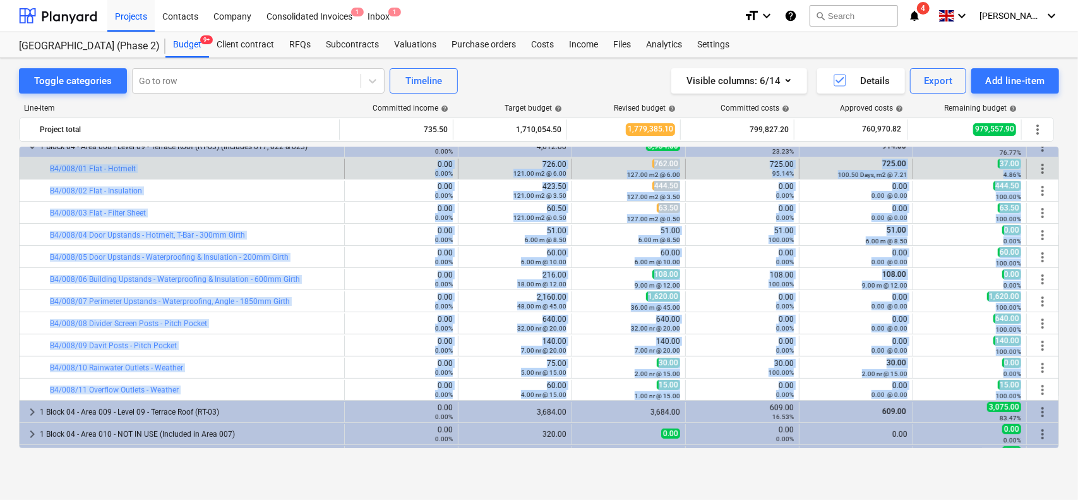
drag, startPoint x: 996, startPoint y: 390, endPoint x: 35, endPoint y: 167, distance: 986.3
click at [35, 167] on div at bounding box center [42, 169] width 15 height 20
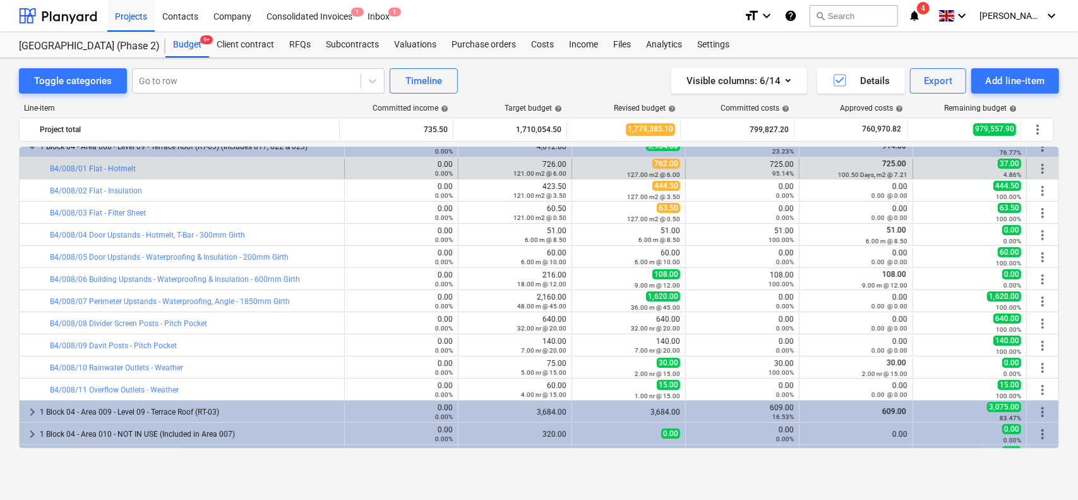
click at [35, 167] on div at bounding box center [42, 169] width 15 height 20
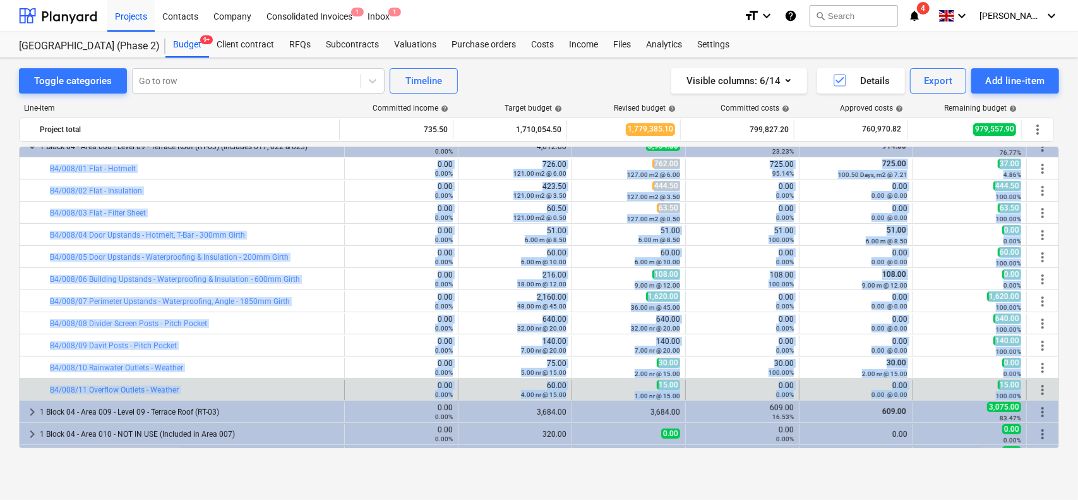
drag, startPoint x: 35, startPoint y: 167, endPoint x: 999, endPoint y: 394, distance: 989.6
click at [999, 394] on small "100.00%" at bounding box center [1008, 395] width 25 height 7
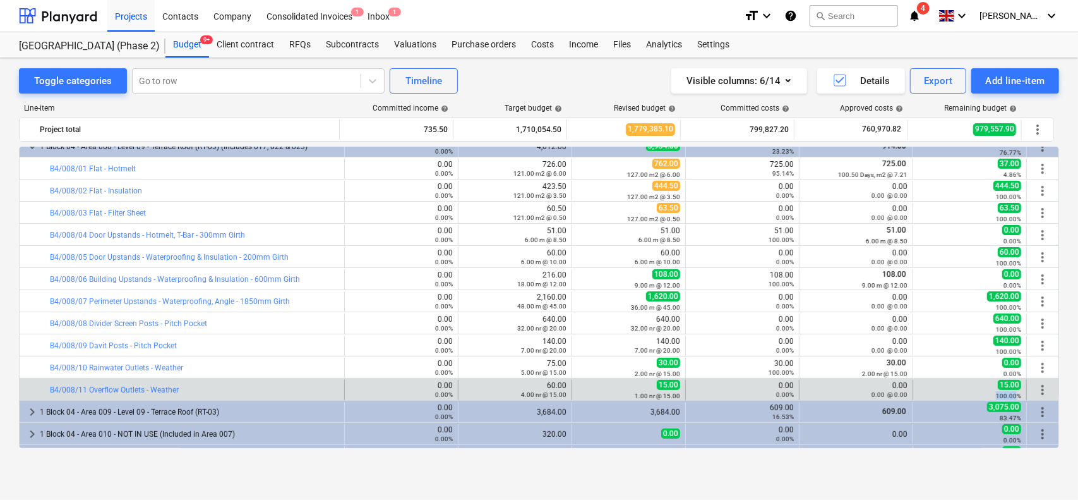
click at [999, 394] on small "100.00%" at bounding box center [1008, 395] width 25 height 7
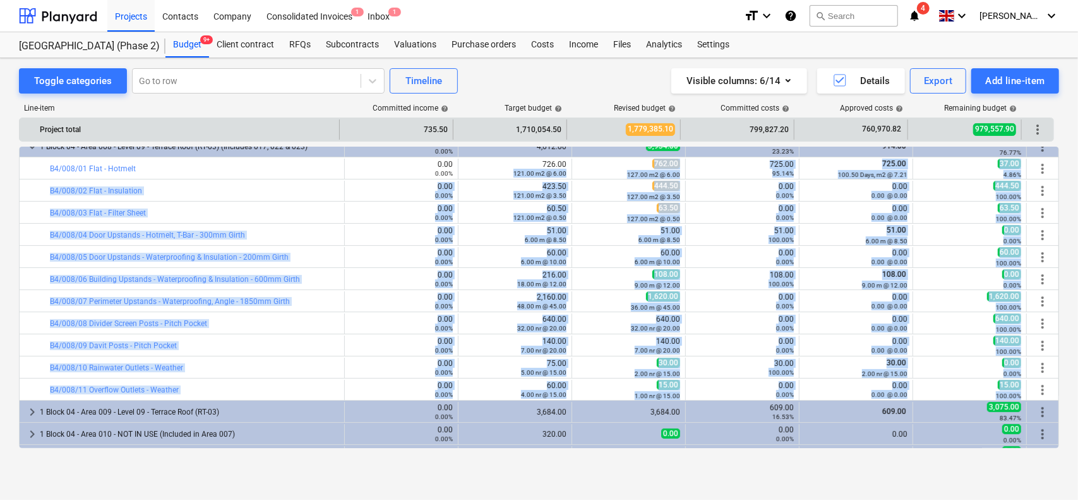
drag, startPoint x: 999, startPoint y: 394, endPoint x: 428, endPoint y: 117, distance: 634.2
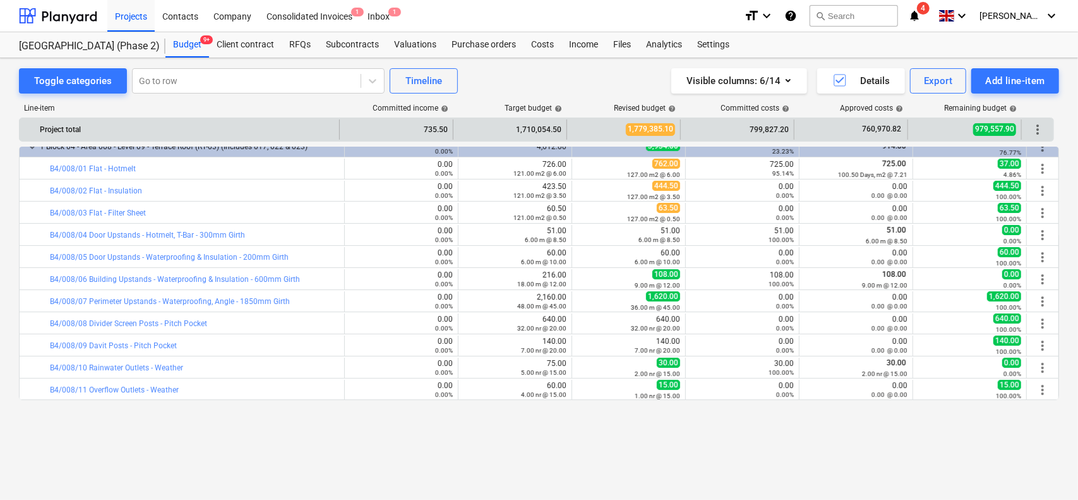
scroll to position [144, 0]
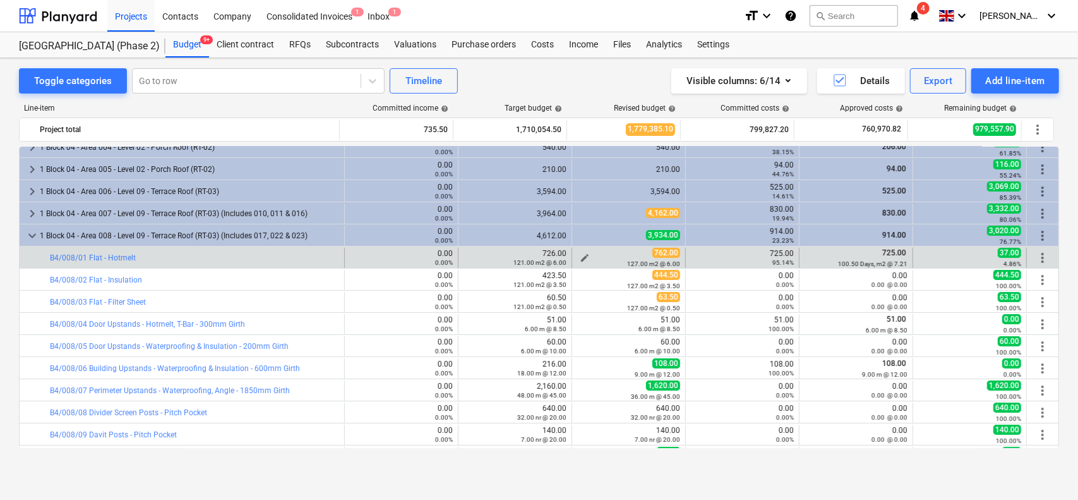
click at [599, 249] on div "762.00 127.00 m2 @ 6.00" at bounding box center [628, 258] width 103 height 20
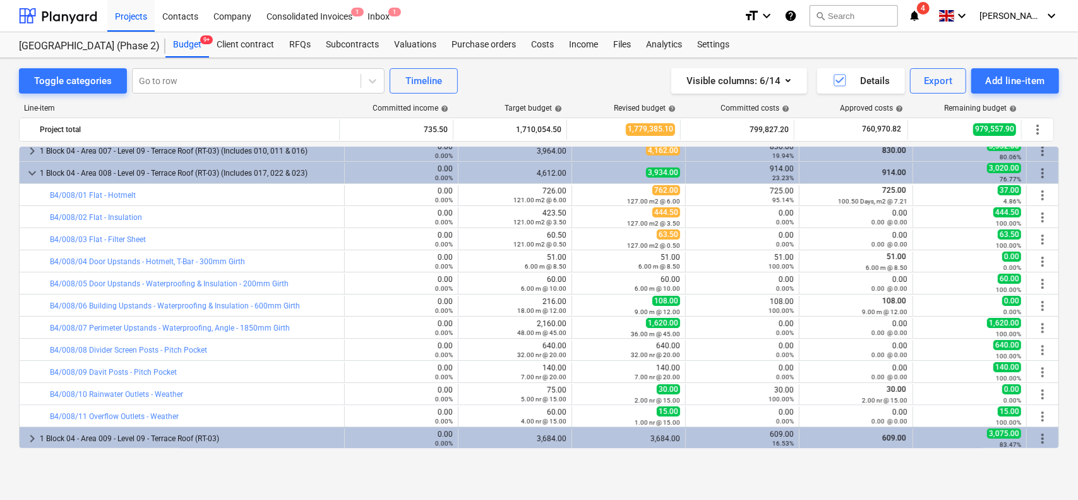
scroll to position [207, 0]
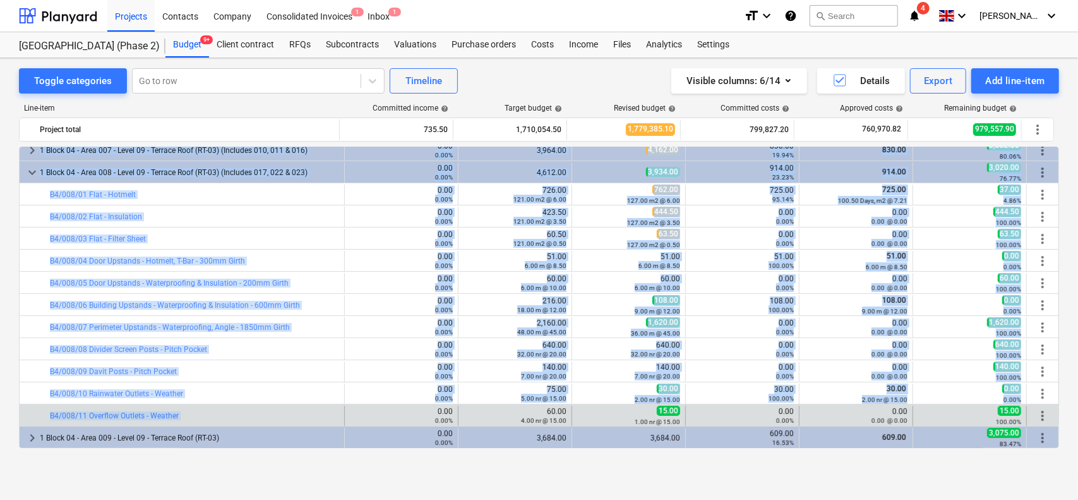
drag, startPoint x: 264, startPoint y: 195, endPoint x: 224, endPoint y: 407, distance: 215.9
click at [224, 407] on div "bar_chart B4/008/11 Overflow Outlets - Weather" at bounding box center [194, 416] width 289 height 20
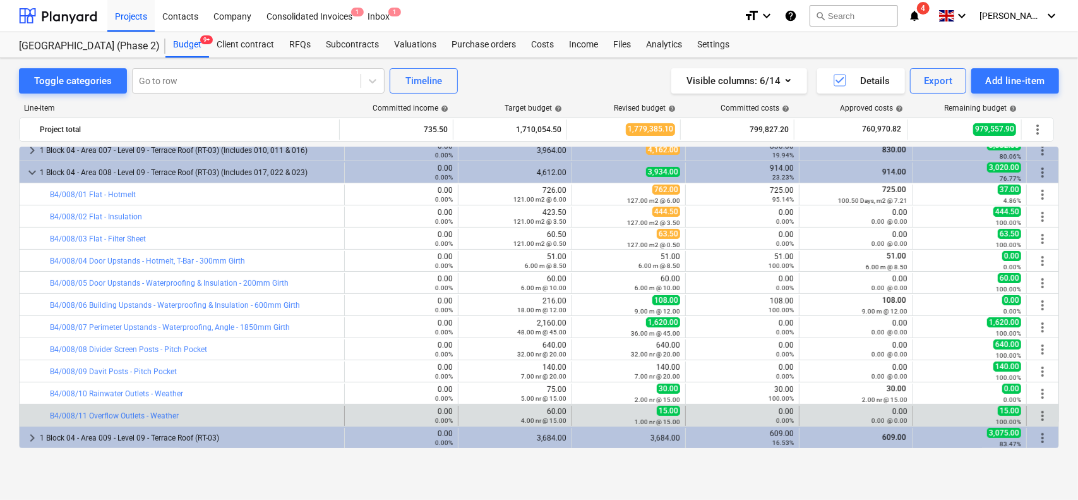
click at [224, 407] on div "bar_chart B4/008/11 Overflow Outlets - Weather" at bounding box center [194, 416] width 289 height 20
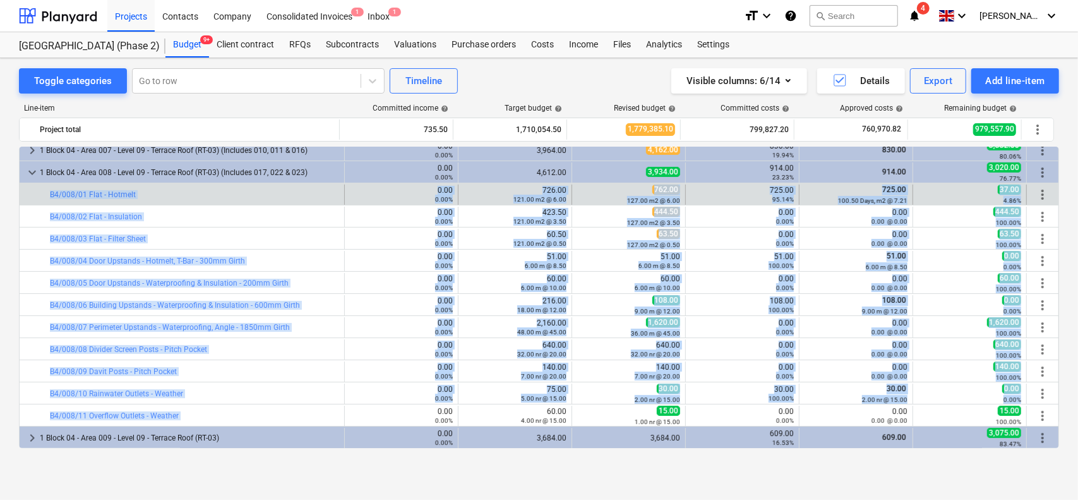
drag, startPoint x: 224, startPoint y: 407, endPoint x: 39, endPoint y: 193, distance: 283.1
click at [39, 193] on div at bounding box center [42, 194] width 15 height 20
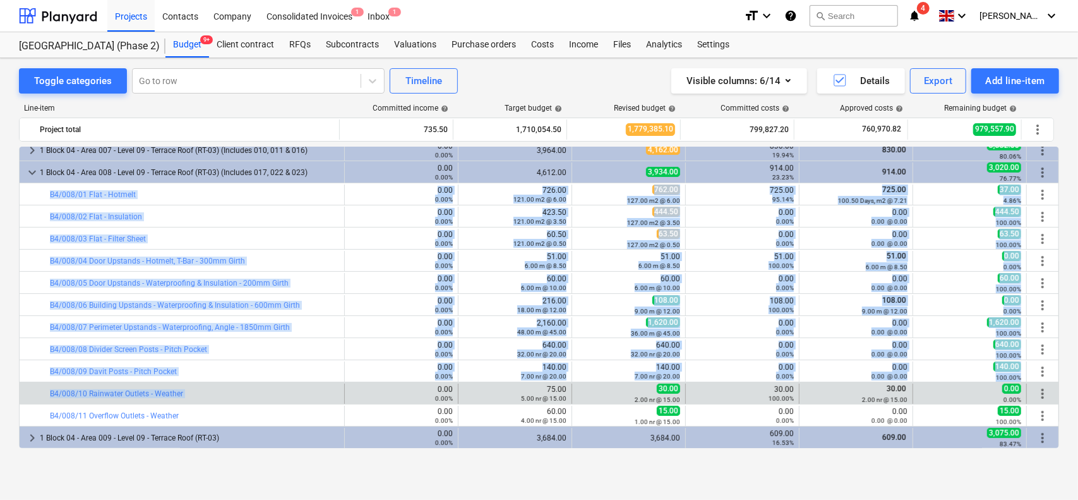
drag, startPoint x: 39, startPoint y: 193, endPoint x: 258, endPoint y: 401, distance: 302.0
click at [258, 401] on div "bar_chart B4/008/10 Rainwater Outlets - Weather" at bounding box center [194, 393] width 289 height 20
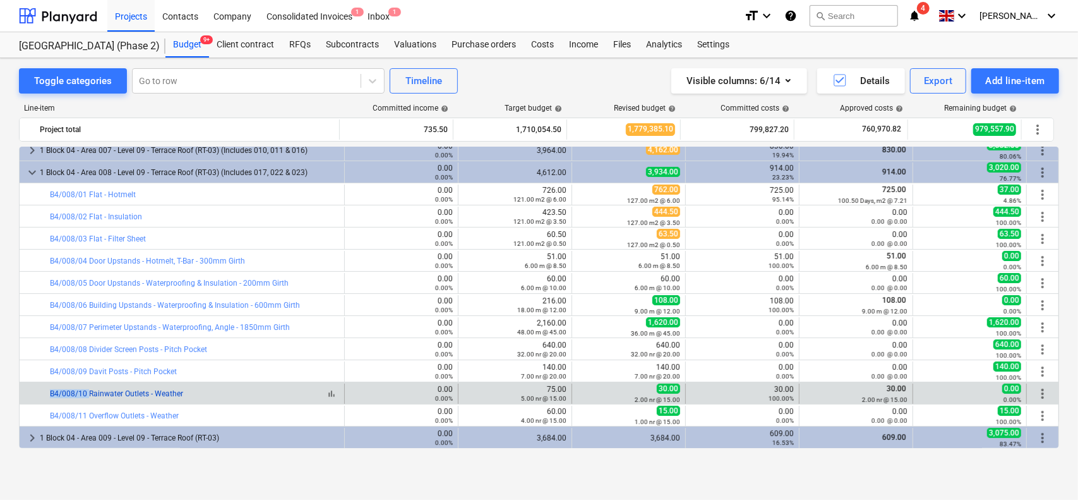
drag, startPoint x: 40, startPoint y: 388, endPoint x: 87, endPoint y: 392, distance: 47.5
click at [87, 392] on div "bar_chart B4/008/10 Rainwater Outlets - Weather" at bounding box center [182, 393] width 325 height 20
copy div "bar_chart B4/008/10"
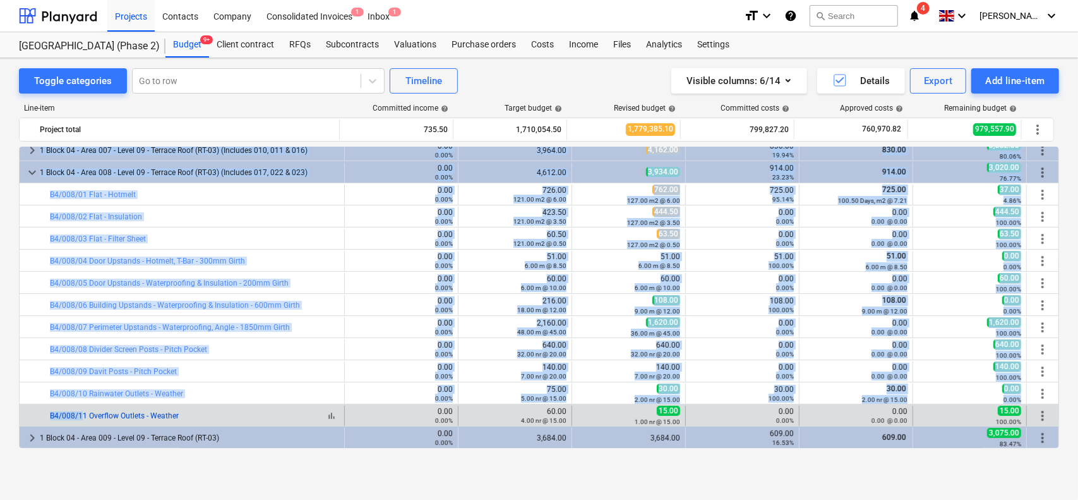
drag, startPoint x: 30, startPoint y: 411, endPoint x: 83, endPoint y: 411, distance: 53.1
click at [40, 412] on div at bounding box center [42, 416] width 15 height 20
drag, startPoint x: 40, startPoint y: 412, endPoint x: 83, endPoint y: 414, distance: 43.7
click at [41, 416] on div at bounding box center [42, 416] width 15 height 20
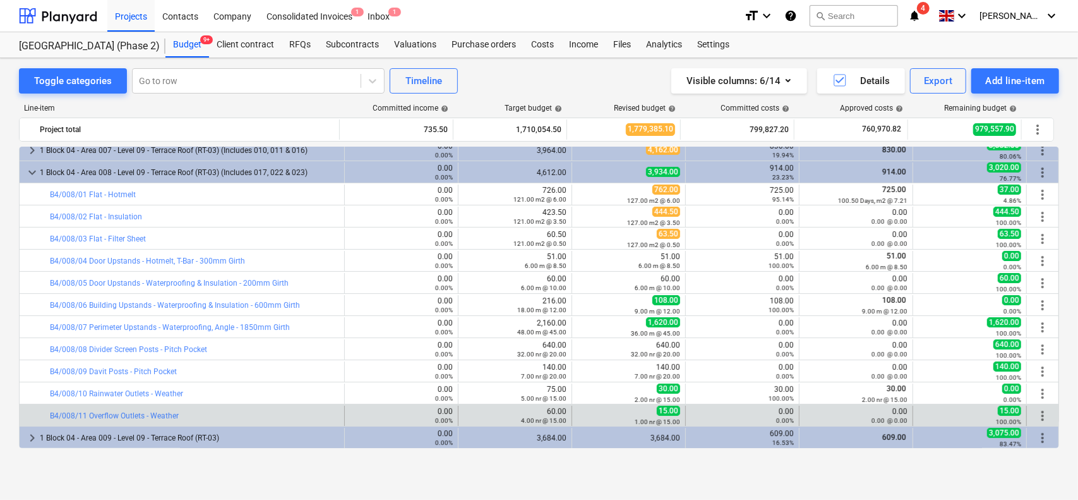
click at [41, 416] on div at bounding box center [42, 416] width 15 height 20
click at [210, 409] on div "bar_chart B4/008/11 Overflow Outlets - Weather" at bounding box center [194, 416] width 289 height 20
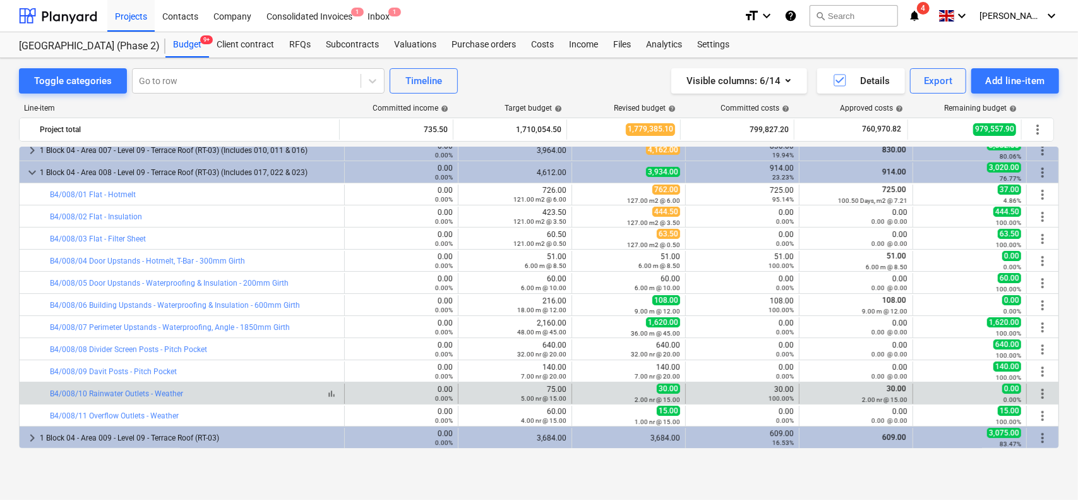
click at [213, 392] on div "bar_chart B4/008/10 Rainwater Outlets - Weather" at bounding box center [194, 393] width 289 height 9
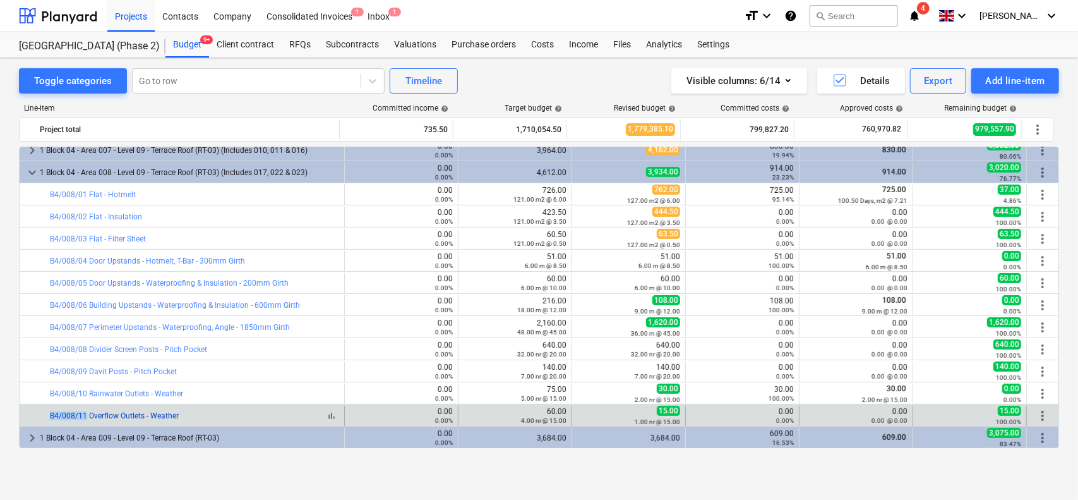
drag, startPoint x: 30, startPoint y: 411, endPoint x: 85, endPoint y: 412, distance: 55.0
click at [85, 412] on div "bar_chart B4/008/11 Overflow Outlets - Weather" at bounding box center [182, 416] width 325 height 20
copy div "bar_chart B4/008/11"
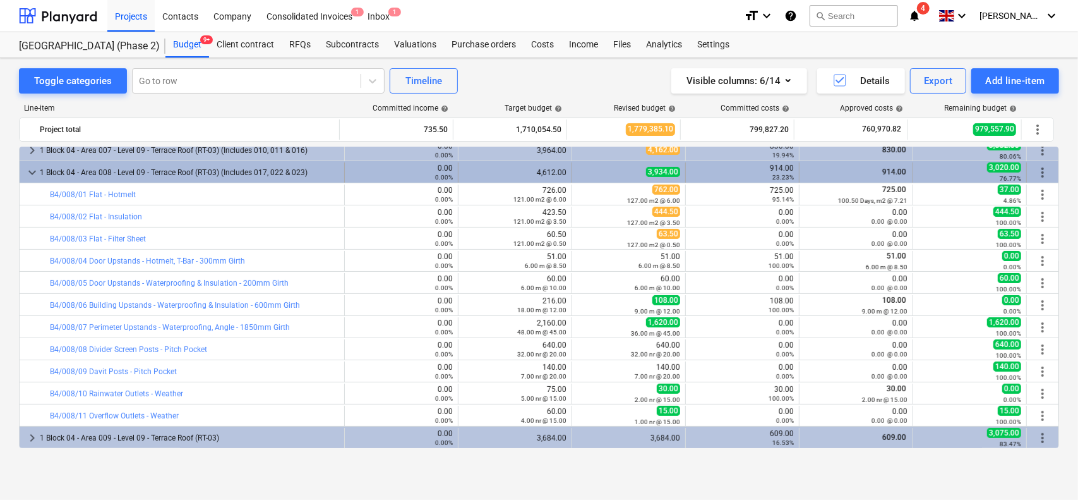
click at [159, 177] on div "1 Block 04 - Area 008 - Level 09 - Terrace Roof (RT-03) (Includes 017, 022 & 02…" at bounding box center [189, 172] width 299 height 20
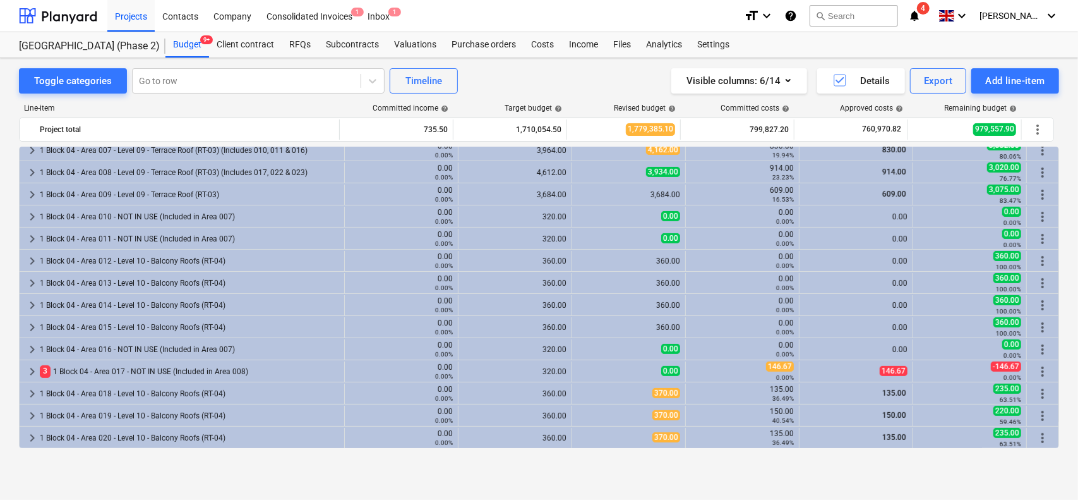
click at [148, 200] on div "1 Block 04 - Area 009 - Level 09 - Terrace Roof (RT-03)" at bounding box center [189, 194] width 299 height 20
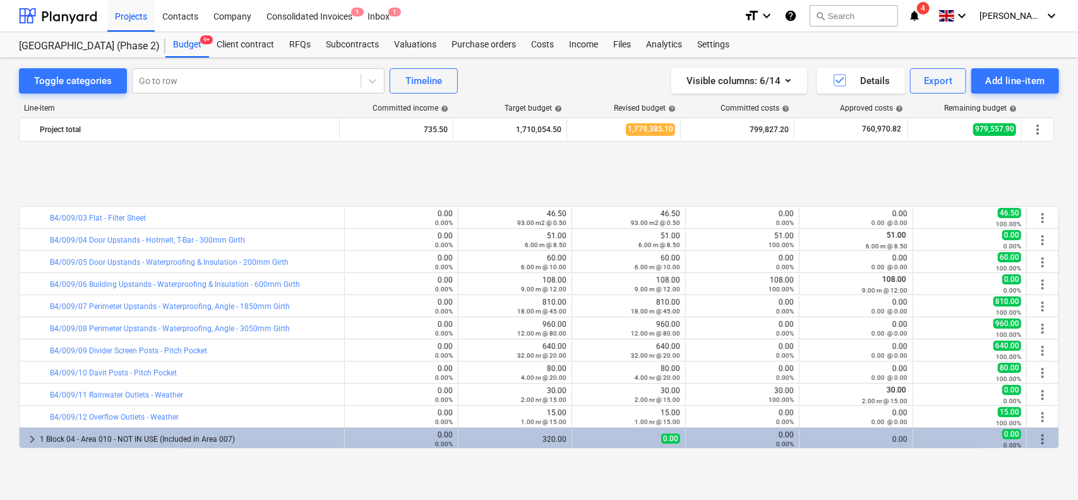
scroll to position [334, 0]
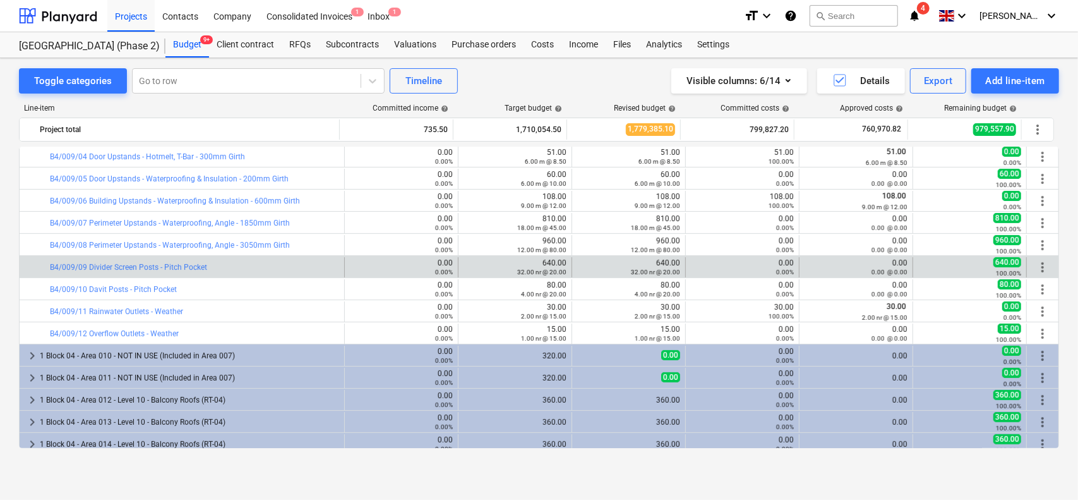
click at [35, 264] on div "bar_chart B4/009/09 Divider Screen Posts - Pitch Pocket" at bounding box center [182, 267] width 325 height 20
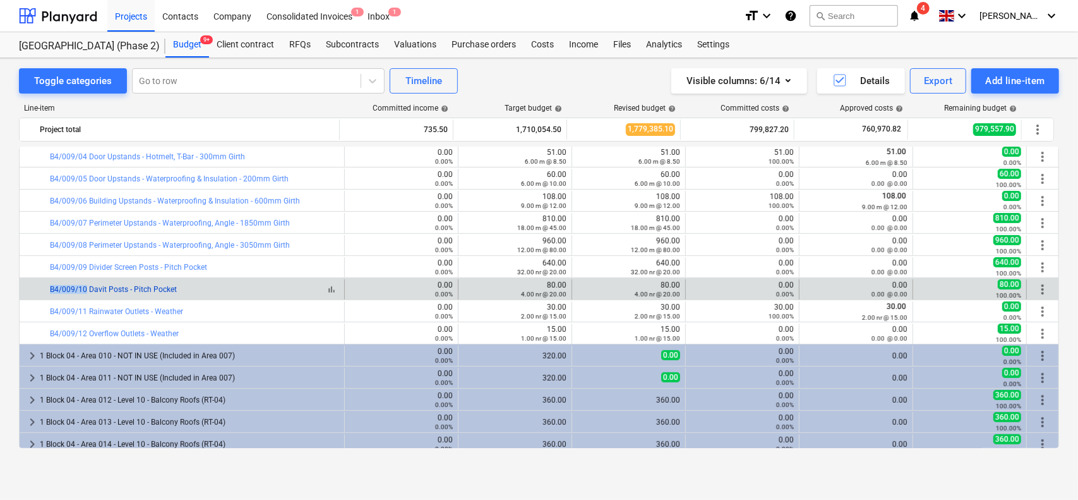
drag, startPoint x: 36, startPoint y: 284, endPoint x: 85, endPoint y: 288, distance: 49.4
click at [85, 288] on div "bar_chart B4/009/10 Davit Posts - Pitch Pocket" at bounding box center [182, 289] width 325 height 20
copy div "bar_chart B4/009/10"
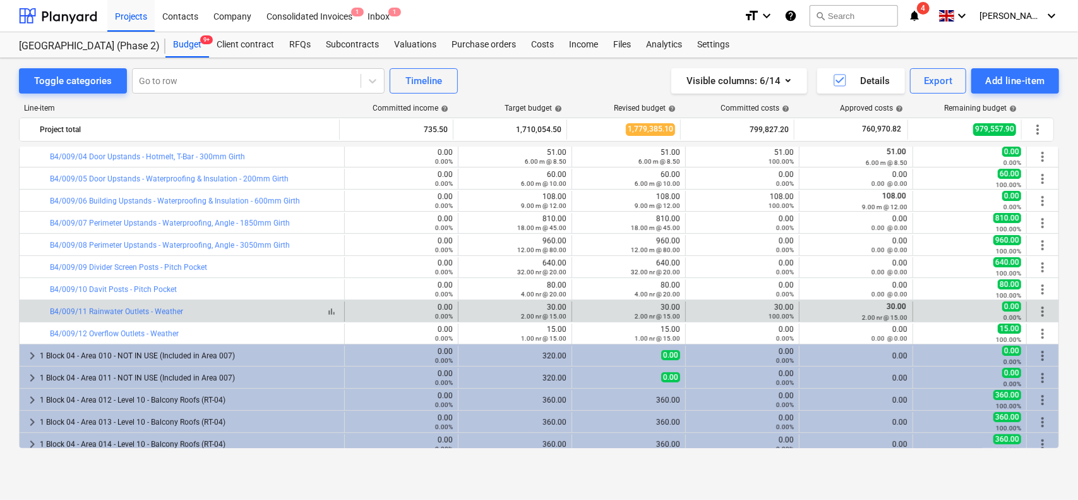
click at [226, 310] on div "bar_chart B4/009/11 Rainwater Outlets - Weather" at bounding box center [194, 311] width 289 height 9
